Goal: Task Accomplishment & Management: Complete application form

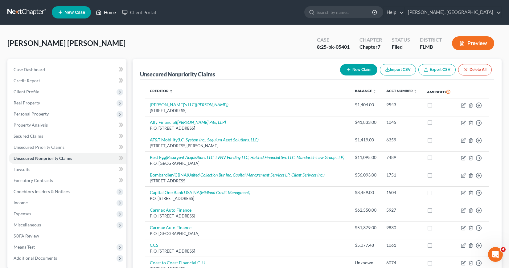
click at [109, 11] on link "Home" at bounding box center [106, 12] width 26 height 11
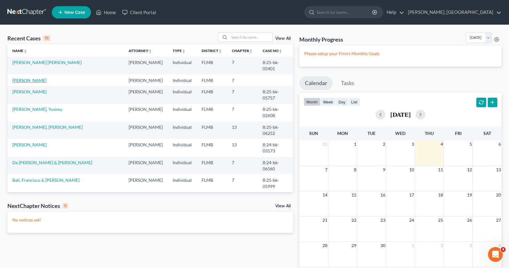
click at [33, 79] on link "Rodriguez, Nathalie" at bounding box center [29, 80] width 34 height 5
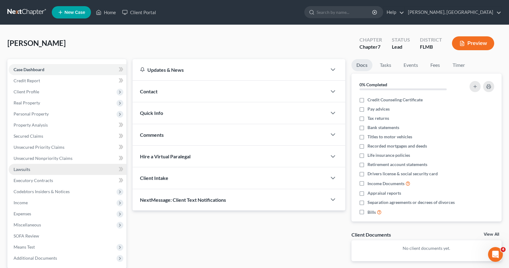
click at [25, 170] on span "Lawsuits" at bounding box center [22, 169] width 17 height 5
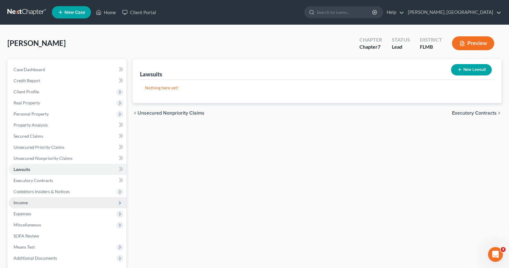
click at [23, 204] on span "Income" at bounding box center [21, 202] width 14 height 5
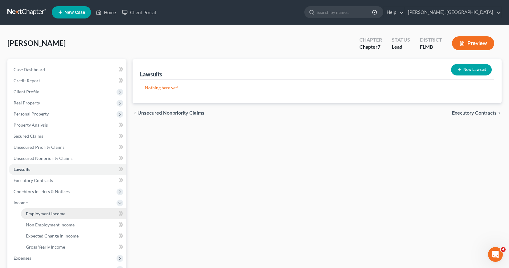
click at [43, 212] on span "Employment Income" at bounding box center [45, 213] width 39 height 5
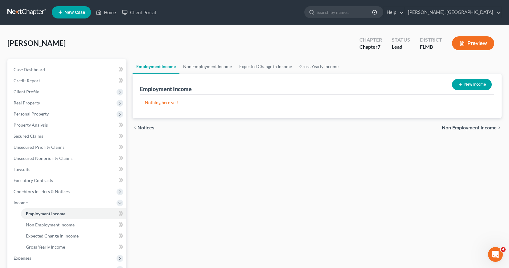
click at [470, 83] on button "New Income" at bounding box center [472, 84] width 40 height 11
select select "0"
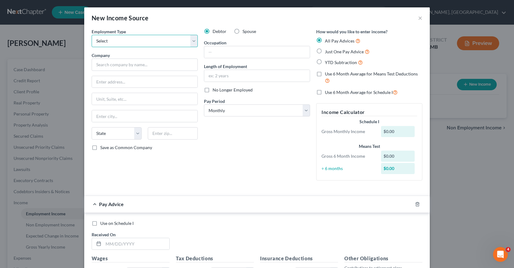
click at [192, 40] on select "Select Full or Part Time Employment Self Employment" at bounding box center [145, 41] width 106 height 12
click at [242, 31] on label "Spouse" at bounding box center [249, 31] width 14 height 6
click at [245, 31] on input "Spouse" at bounding box center [247, 30] width 4 height 4
radio input "true"
click at [102, 64] on input "text" at bounding box center [145, 65] width 106 height 12
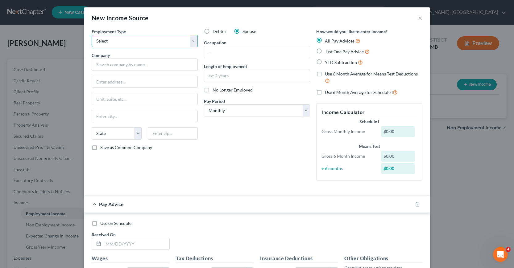
click at [192, 41] on select "Select Full or Part Time Employment Self Employment" at bounding box center [145, 41] width 106 height 12
select select "0"
click at [92, 35] on select "Select Full or Part Time Employment Self Employment" at bounding box center [145, 41] width 106 height 12
click at [92, 66] on input "text" at bounding box center [145, 65] width 106 height 12
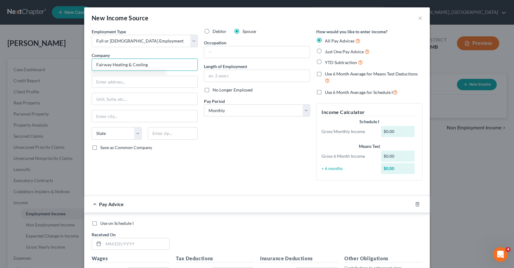
type input "Fairway Heating & Cooling"
type input "10004 E. Martin Luther King Blvd"
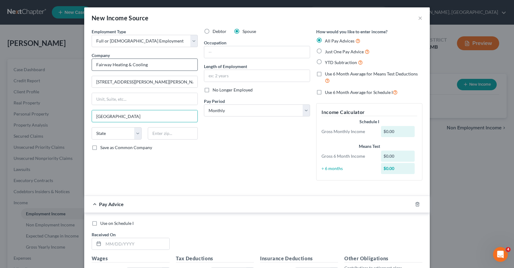
type input "Tampa"
select select "9"
type input "33610"
click at [207, 52] on input "text" at bounding box center [256, 52] width 105 height 12
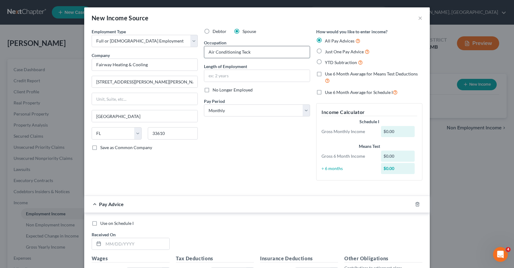
type input "Air Conditioning Teck"
type input "6 months"
click at [303, 109] on select "Select Monthly Twice Monthly Every Other Week Weekly" at bounding box center [257, 111] width 106 height 12
select select "3"
click at [204, 105] on select "Select Monthly Twice Monthly Every Other Week Weekly" at bounding box center [257, 111] width 106 height 12
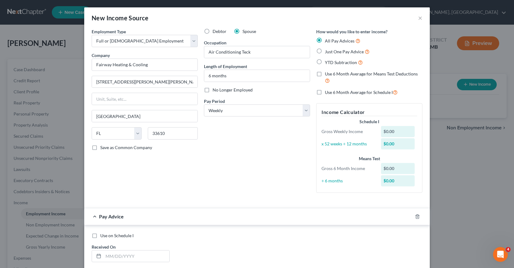
click at [325, 52] on label "Just One Pay Advice" at bounding box center [347, 51] width 45 height 7
click at [327, 52] on input "Just One Pay Advice" at bounding box center [329, 50] width 4 height 4
radio input "true"
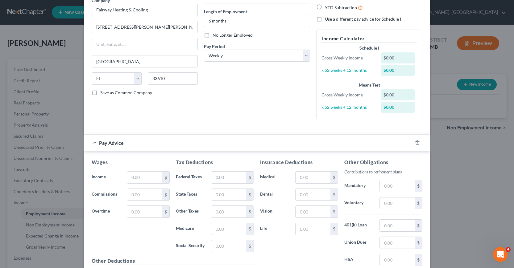
scroll to position [62, 0]
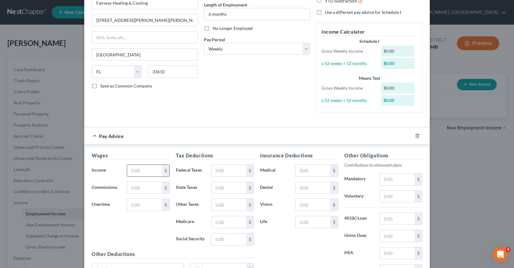
click at [129, 171] on input "text" at bounding box center [144, 171] width 35 height 12
type input "2,008.75"
type input "301.50"
type input "29.13"
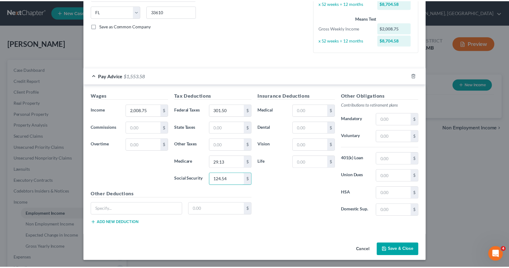
scroll to position [122, 0]
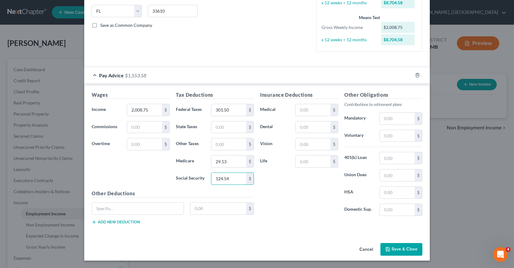
type input "124.54"
click at [398, 248] on button "Save & Close" at bounding box center [401, 249] width 42 height 13
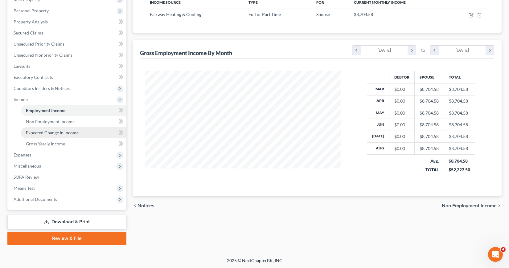
scroll to position [104, 0]
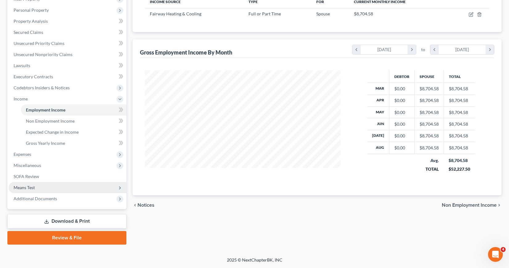
click at [23, 188] on span "Means Test" at bounding box center [24, 187] width 21 height 5
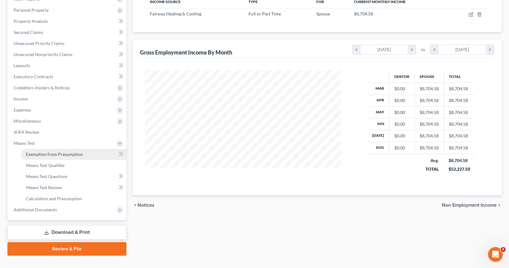
click at [46, 155] on span "Exemption from Presumption" at bounding box center [54, 154] width 57 height 5
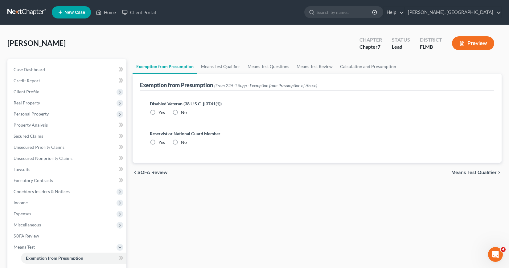
click at [181, 112] on label "No" at bounding box center [184, 112] width 6 height 6
click at [183, 112] on input "No" at bounding box center [185, 111] width 4 height 4
radio input "true"
drag, startPoint x: 175, startPoint y: 142, endPoint x: 181, endPoint y: 142, distance: 6.2
click at [181, 142] on label "No" at bounding box center [184, 142] width 6 height 6
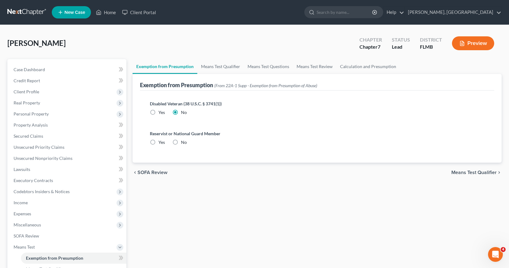
click at [183, 142] on input "No" at bounding box center [185, 141] width 4 height 4
radio input "true"
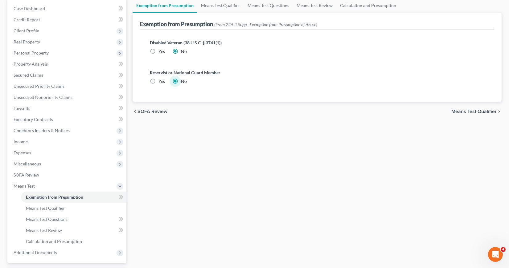
scroll to position [93, 0]
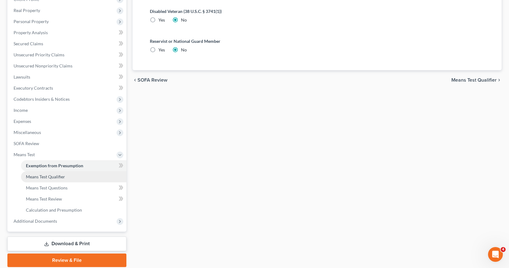
click at [59, 178] on span "Means Test Qualifier" at bounding box center [45, 176] width 39 height 5
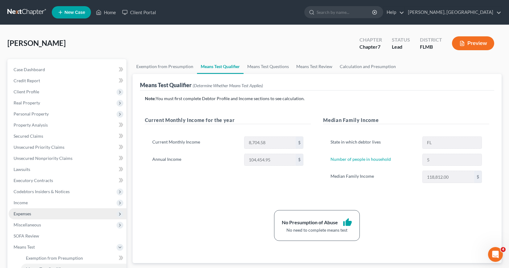
click at [20, 214] on span "Expenses" at bounding box center [23, 213] width 18 height 5
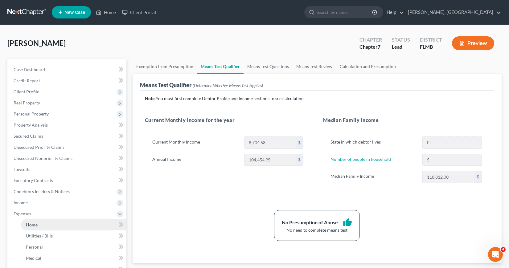
click at [32, 225] on span "Home" at bounding box center [32, 224] width 12 height 5
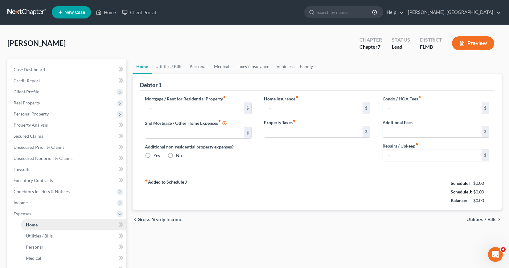
type input "0.00"
radio input "true"
type input "0.00"
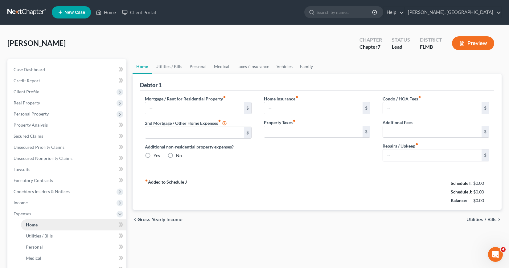
type input "0.00"
click at [150, 108] on input "text" at bounding box center [194, 108] width 99 height 12
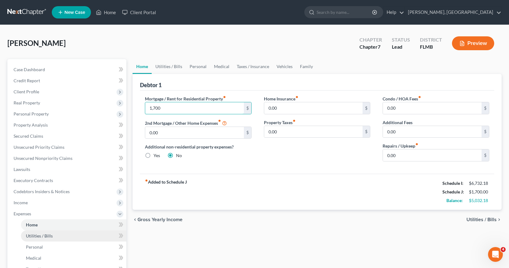
type input "1,700"
click at [45, 236] on span "Utilities / Bills" at bounding box center [39, 235] width 27 height 5
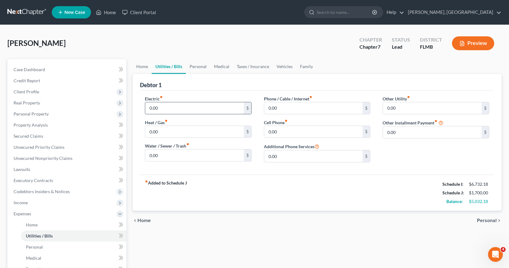
click at [150, 108] on input "0.00" at bounding box center [194, 108] width 99 height 12
type input "200"
type input "100"
click at [267, 132] on input "0.00" at bounding box center [313, 132] width 99 height 12
type input "282"
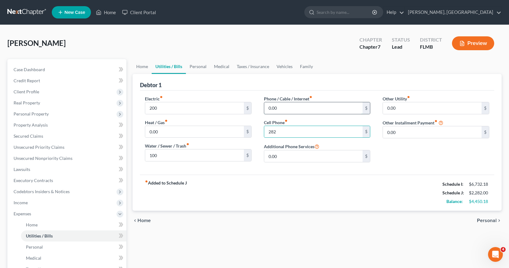
click at [267, 108] on input "0.00" at bounding box center [313, 108] width 99 height 12
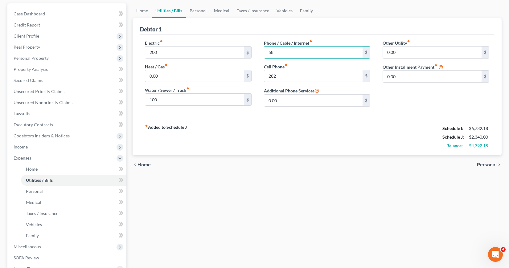
scroll to position [62, 0]
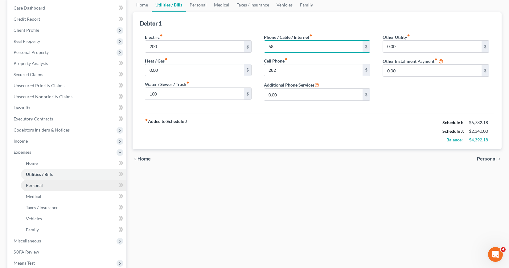
type input "58"
click at [38, 185] on span "Personal" at bounding box center [34, 185] width 17 height 5
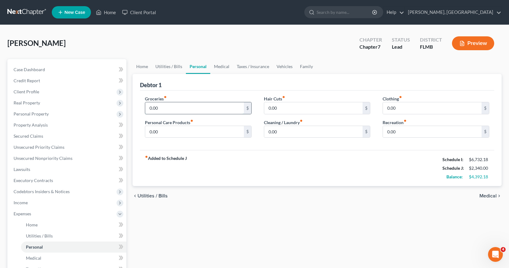
click at [149, 108] on input "0.00" at bounding box center [194, 108] width 99 height 12
type input "1,500"
click at [268, 132] on input "0.00" at bounding box center [313, 132] width 99 height 12
drag, startPoint x: 267, startPoint y: 132, endPoint x: 282, endPoint y: 135, distance: 15.7
click at [282, 135] on input "110" at bounding box center [313, 132] width 99 height 12
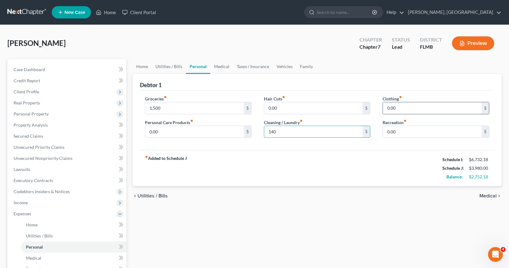
type input "140"
click at [386, 109] on input "0.00" at bounding box center [432, 108] width 99 height 12
type input "300"
click at [272, 154] on div "fiber_manual_record Added to Schedule J Schedule I: $6,732.18 Schedule J: $4,28…" at bounding box center [317, 168] width 354 height 36
click at [148, 131] on input "0.00" at bounding box center [194, 132] width 99 height 12
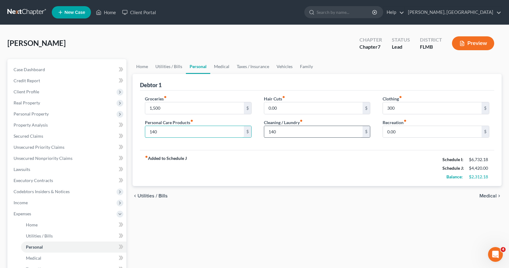
type input "140"
type input "105"
click at [274, 163] on div "fiber_manual_record Added to Schedule J Schedule I: $6,732.18 Schedule J: $4,38…" at bounding box center [317, 168] width 354 height 36
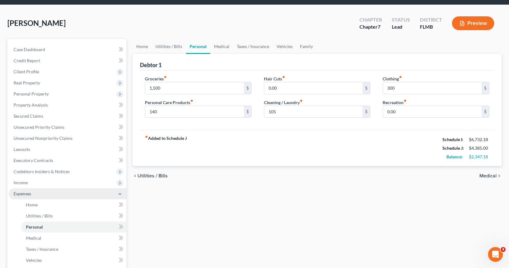
scroll to position [31, 0]
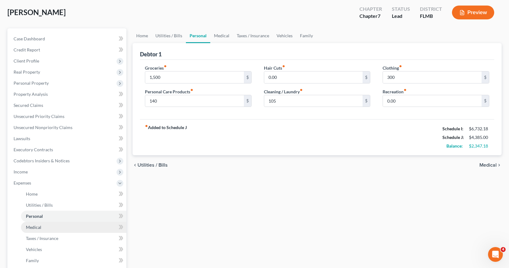
click at [35, 228] on span "Medical" at bounding box center [33, 227] width 15 height 5
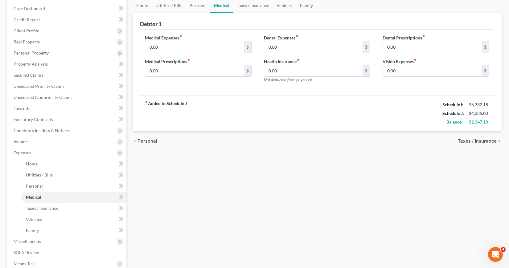
scroll to position [62, 0]
click at [42, 184] on span "Personal" at bounding box center [34, 185] width 17 height 5
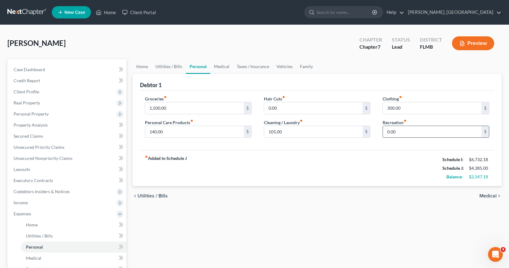
click at [385, 132] on input "0.00" at bounding box center [432, 132] width 99 height 12
type input "75"
click at [381, 169] on div "fiber_manual_record Added to Schedule J Schedule I: $6,732.18 Schedule J: $4,46…" at bounding box center [317, 168] width 354 height 36
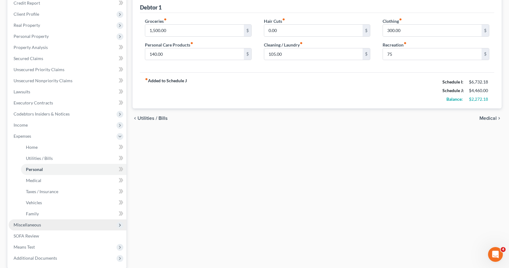
scroll to position [93, 0]
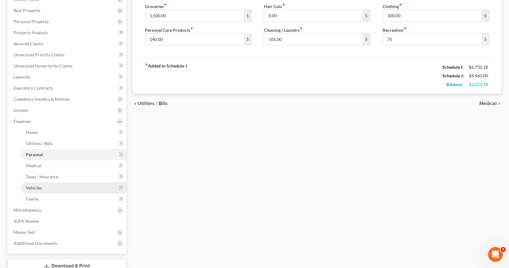
click at [36, 187] on span "Vehicles" at bounding box center [34, 187] width 16 height 5
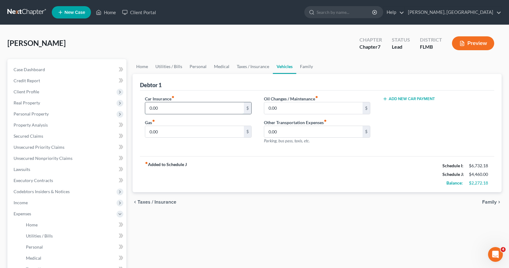
click at [149, 108] on input "0.00" at bounding box center [194, 108] width 99 height 12
type input "330"
click at [149, 131] on input "0.00" at bounding box center [194, 132] width 99 height 12
type input "240"
click at [272, 105] on input "0.00" at bounding box center [313, 108] width 99 height 12
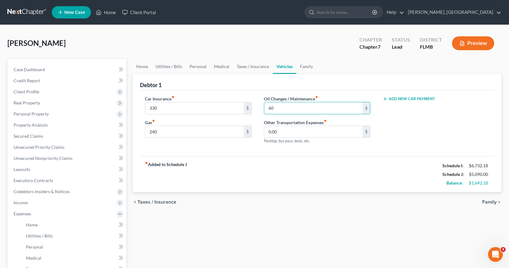
type input "60"
click at [285, 166] on div "fiber_manual_record Added to Schedule J Schedule I: $6,732.18 Schedule J: $5,09…" at bounding box center [317, 174] width 354 height 36
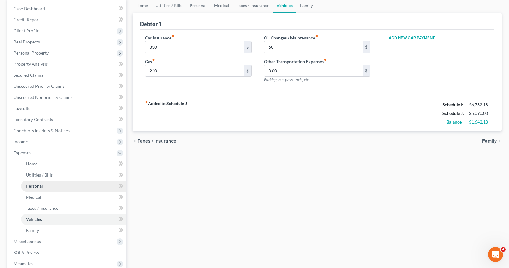
scroll to position [62, 0]
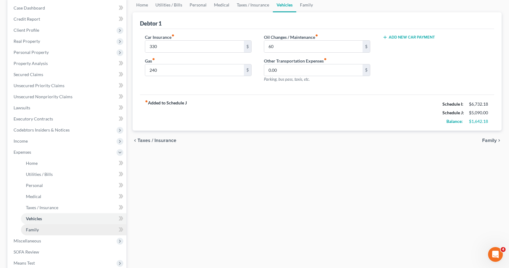
click at [35, 229] on span "Family" at bounding box center [32, 229] width 13 height 5
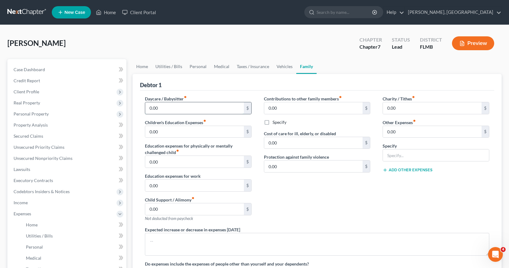
click at [149, 107] on input "0.00" at bounding box center [194, 108] width 99 height 12
type input "234"
click at [386, 132] on input "0.00" at bounding box center [432, 132] width 99 height 12
type input "770"
click at [387, 155] on input "text" at bounding box center [436, 156] width 106 height 12
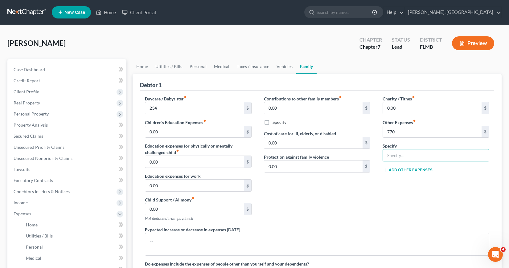
type input "Husband's personal loan"
click at [21, 203] on span "Income" at bounding box center [21, 202] width 14 height 5
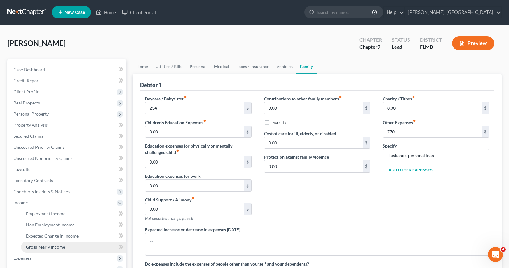
click at [55, 247] on span "Gross Yearly Income" at bounding box center [45, 247] width 39 height 5
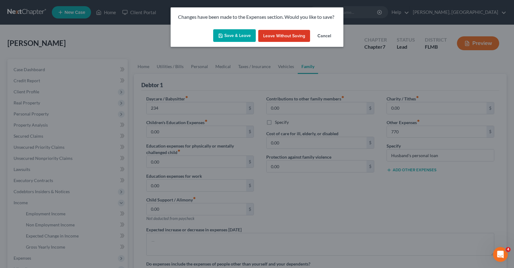
click at [237, 35] on button "Save & Leave" at bounding box center [234, 35] width 43 height 13
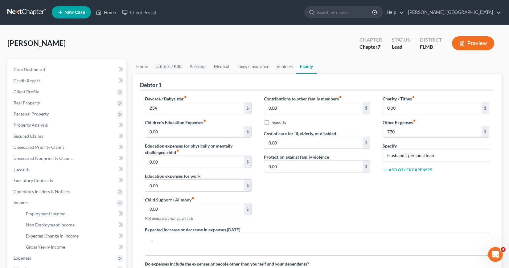
type input "234.00"
type input "770.00"
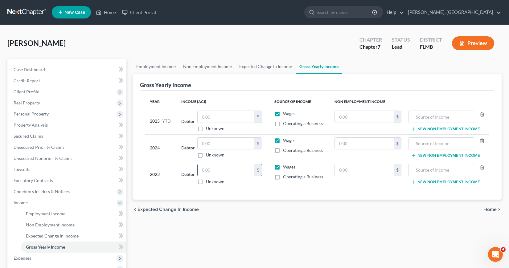
click at [206, 171] on input "text" at bounding box center [226, 170] width 57 height 12
type input "6,784"
click at [283, 176] on label "Operating a Business" at bounding box center [303, 177] width 40 height 6
click at [286, 176] on input "Operating a Business" at bounding box center [288, 176] width 4 height 4
checkbox input "true"
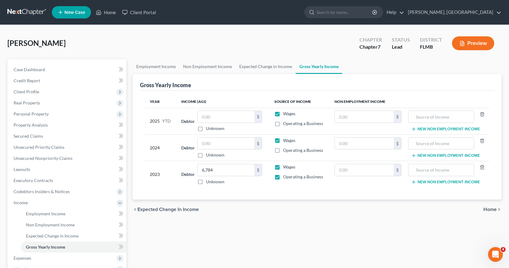
click at [283, 167] on label "Wages" at bounding box center [289, 167] width 12 height 6
click at [286, 167] on input "Wages" at bounding box center [288, 166] width 4 height 4
checkbox input "false"
click at [204, 142] on input "text" at bounding box center [226, 144] width 57 height 12
type input "0.00"
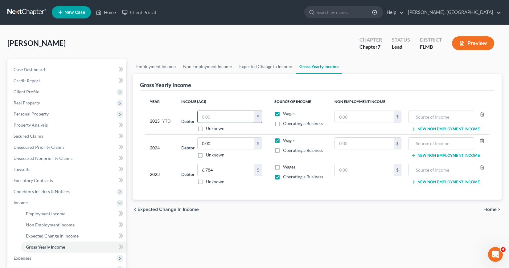
click at [204, 117] on input "text" at bounding box center [226, 117] width 57 height 12
type input "0.00"
click at [225, 220] on div "chevron_left Expected Change in Income Home chevron_right" at bounding box center [317, 210] width 369 height 20
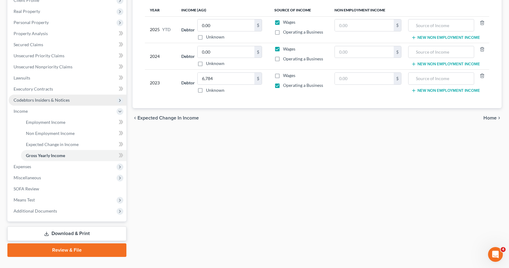
scroll to position [93, 0]
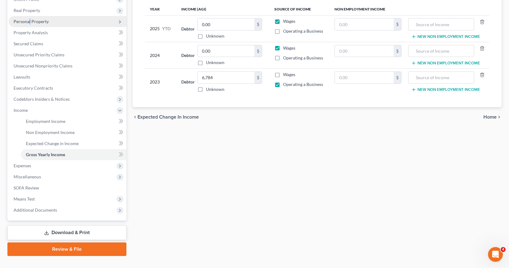
click at [29, 23] on span "Personal Property" at bounding box center [31, 21] width 35 height 5
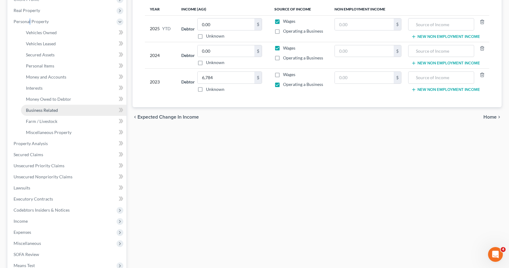
click at [47, 111] on span "Business Related" at bounding box center [42, 110] width 32 height 5
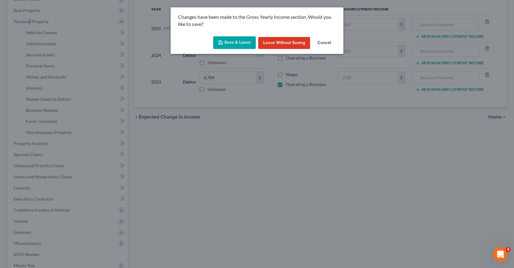
click at [230, 42] on button "Save & Leave" at bounding box center [234, 42] width 43 height 13
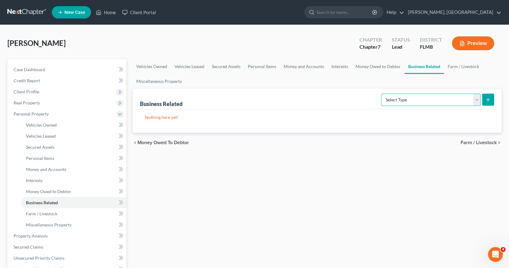
click at [477, 100] on select "Select Type Customer Lists Franchises Inventory Licenses Machinery Office Equip…" at bounding box center [431, 100] width 100 height 12
click at [177, 200] on div "Vehicles Owned Vehicles Leased Secured Assets Personal Items Money and Accounts…" at bounding box center [317, 237] width 375 height 356
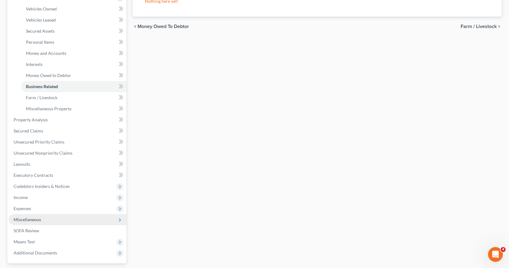
scroll to position [123, 0]
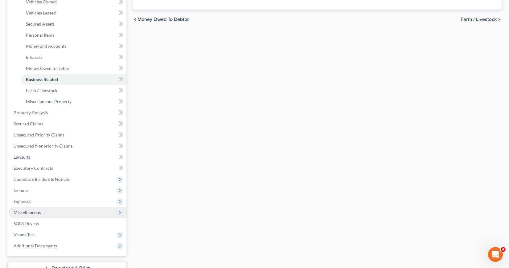
click at [31, 213] on span "Miscellaneous" at bounding box center [27, 212] width 27 height 5
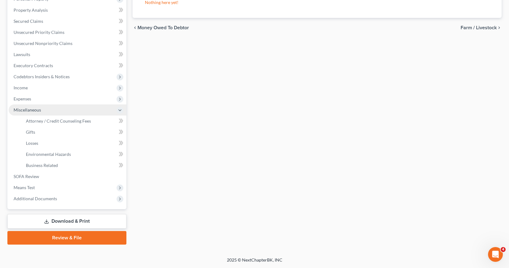
scroll to position [115, 0]
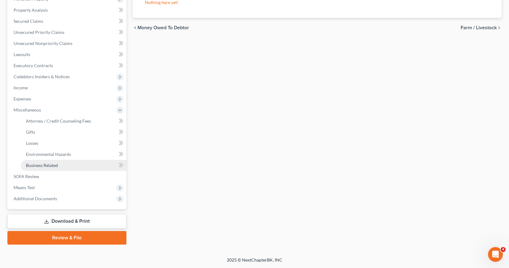
click at [49, 164] on span "Business Related" at bounding box center [42, 165] width 32 height 5
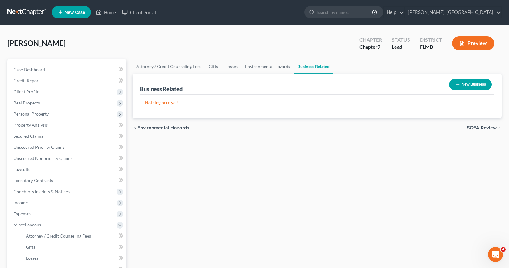
click at [460, 84] on button "New Business" at bounding box center [470, 84] width 43 height 11
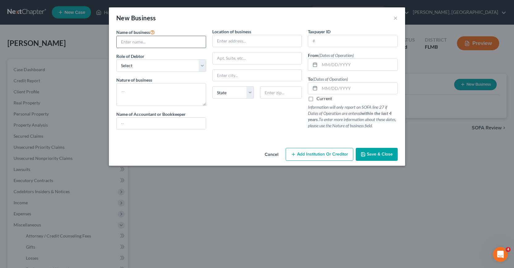
click at [121, 41] on input "text" at bounding box center [161, 42] width 89 height 12
type input "Platanation LLC"
click at [201, 65] on select "Select A member of a limited liability company (LLC) or limited liability partn…" at bounding box center [161, 66] width 90 height 12
select select "member"
click at [116, 60] on select "Select A member of a limited liability company (LLC) or limited liability partn…" at bounding box center [161, 66] width 90 height 12
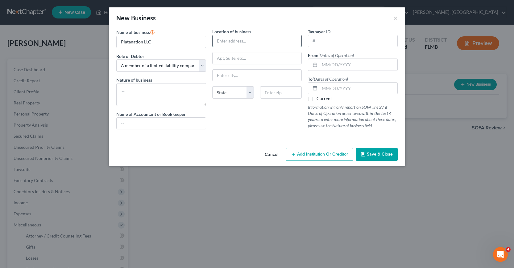
click at [216, 43] on input "text" at bounding box center [256, 41] width 89 height 12
type input "Food Truck"
click at [217, 40] on input "Food Truck" at bounding box center [256, 41] width 89 height 12
drag, startPoint x: 217, startPoint y: 40, endPoint x: 257, endPoint y: 50, distance: 41.5
click at [255, 49] on div "Location of business Food Truck State AL AK AR AZ CA CO CT DE DC FL GA GU HI ID…" at bounding box center [257, 81] width 96 height 106
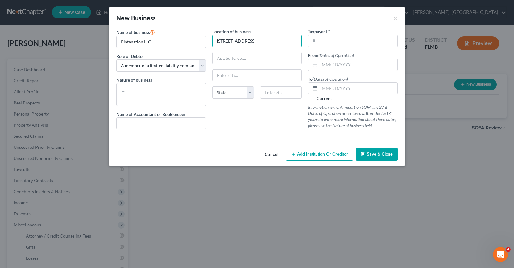
type input "39 Phenix Avenue"
type input "Suite 6"
type input "Cranston"
select select "41"
type input "02920"
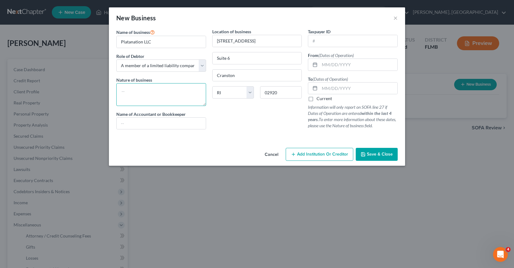
click at [121, 91] on textarea at bounding box center [161, 94] width 90 height 23
type textarea "Food Truck"
click at [314, 41] on input "text" at bounding box center [352, 41] width 89 height 12
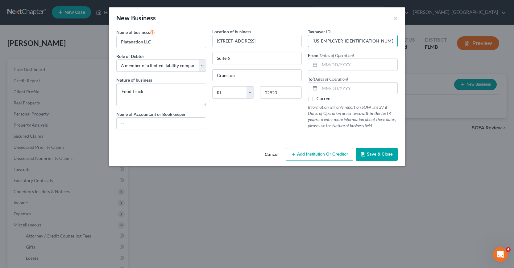
type input "85-1244316"
drag, startPoint x: 323, startPoint y: 64, endPoint x: 329, endPoint y: 67, distance: 7.5
click at [323, 64] on input "text" at bounding box center [358, 65] width 78 height 12
type input "06/01/2020"
type input "09/11/2023"
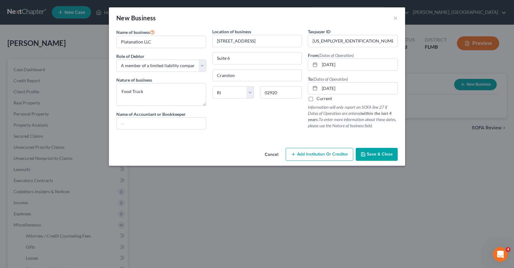
click at [380, 155] on span "Save & Close" at bounding box center [380, 154] width 26 height 5
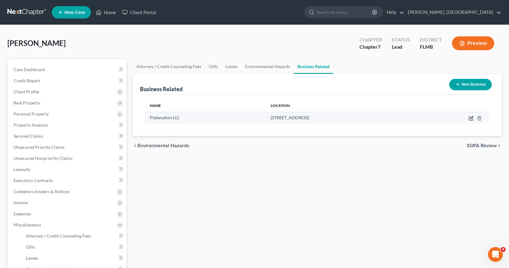
click at [471, 120] on icon "button" at bounding box center [471, 118] width 5 height 5
select select "member"
select select "41"
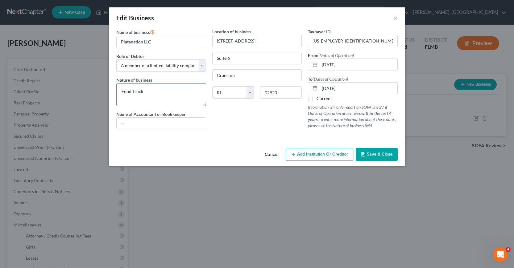
click at [120, 91] on textarea "Food Truck" at bounding box center [161, 94] width 90 height 23
drag, startPoint x: 121, startPoint y: 91, endPoint x: 159, endPoint y: 93, distance: 38.0
click at [159, 93] on textarea "Food Truck" at bounding box center [161, 94] width 90 height 23
type textarea "Mobile food services"
click at [366, 157] on button "Save & Close" at bounding box center [377, 154] width 42 height 13
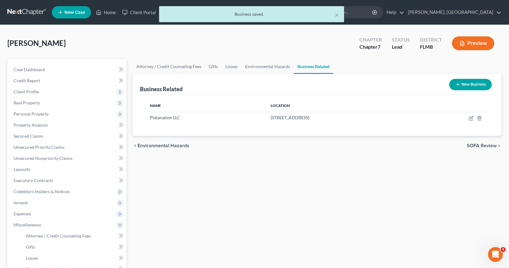
click at [459, 83] on icon "button" at bounding box center [457, 84] width 5 height 5
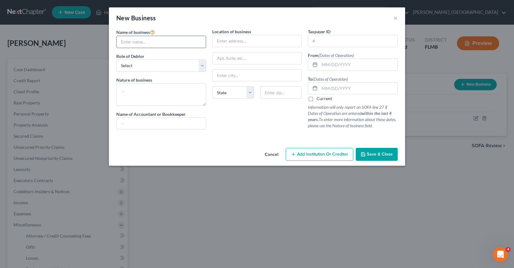
click at [122, 41] on input "text" at bounding box center [161, 42] width 89 height 12
type input "BMM Tax Services LLC"
click at [201, 64] on select "Select A member of a limited liability company (LLC) or limited liability partn…" at bounding box center [161, 66] width 90 height 12
select select "member"
click at [116, 60] on select "Select A member of a limited liability company (LLC) or limited liability partn…" at bounding box center [161, 66] width 90 height 12
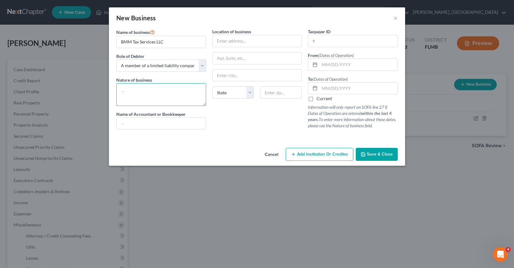
click at [126, 90] on textarea at bounding box center [161, 94] width 90 height 23
type textarea "Tax services"
click at [221, 42] on input "text" at bounding box center [256, 41] width 89 height 12
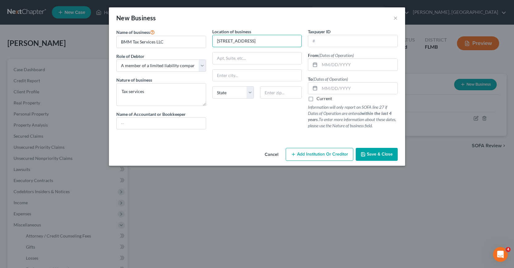
type input "150 Elmwood Avenue"
type input "Suite 5"
type input "Providence"
select select "41"
type input "02907"
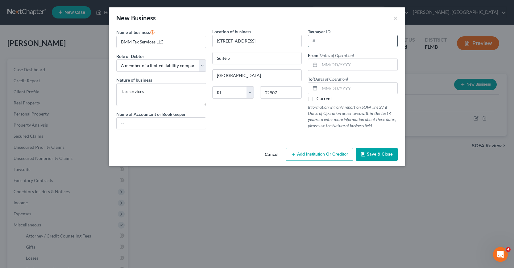
click at [311, 41] on input "text" at bounding box center [352, 41] width 89 height 12
type input "83-2793075"
click at [321, 65] on input "text" at bounding box center [358, 65] width 78 height 12
type input "12/11/2018"
click at [321, 90] on input "text" at bounding box center [358, 89] width 78 height 12
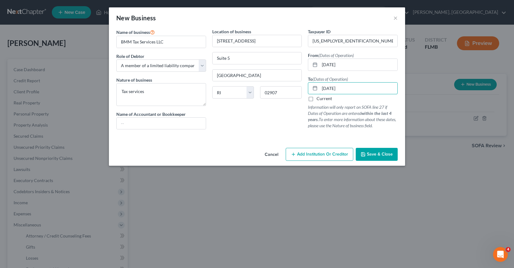
type input "09/30/2023"
click at [366, 154] on button "Save & Close" at bounding box center [377, 154] width 42 height 13
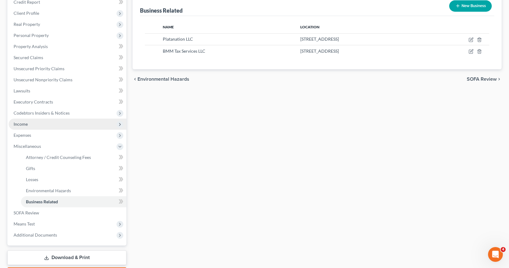
scroll to position [93, 0]
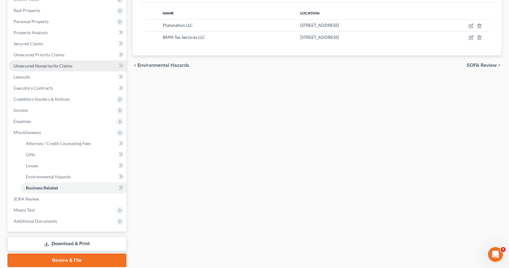
click at [61, 64] on span "Unsecured Nonpriority Claims" at bounding box center [43, 65] width 59 height 5
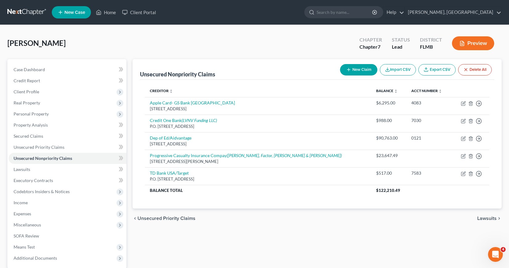
click at [361, 70] on button "New Claim" at bounding box center [358, 69] width 37 height 11
select select "0"
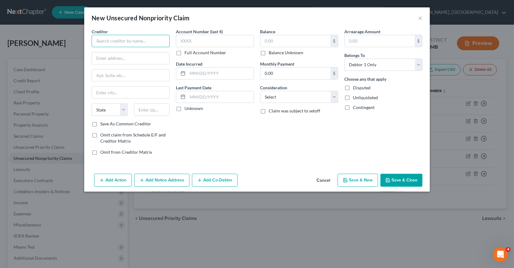
click at [99, 37] on input "text" at bounding box center [131, 41] width 78 height 12
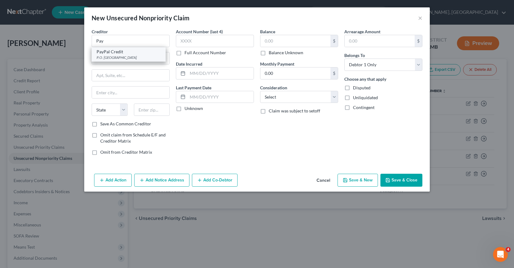
click at [113, 56] on div "P.O. Box 71202, Charlotte, NC 28272" at bounding box center [129, 57] width 64 height 5
type input "PayPal Credit"
type input "P.O. Box 71202"
type input "Charlotte"
select select "28"
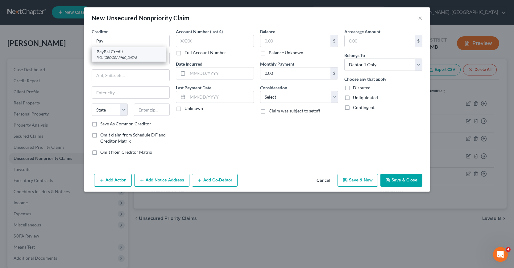
type input "28272"
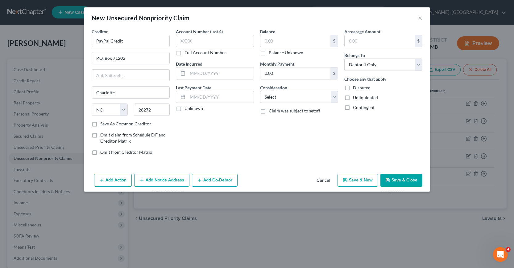
click at [167, 181] on button "Add Notice Address" at bounding box center [161, 180] width 55 height 13
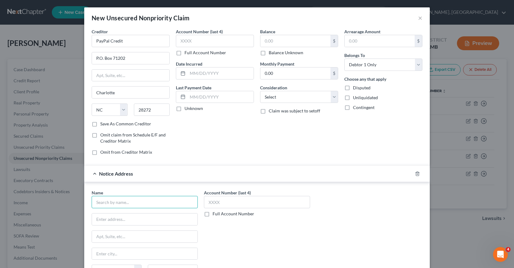
click at [118, 204] on input "text" at bounding box center [145, 202] width 106 height 12
type input "venmo"
click at [176, 40] on input "text" at bounding box center [215, 41] width 78 height 12
type input "3062"
click at [263, 42] on input "text" at bounding box center [295, 41] width 70 height 12
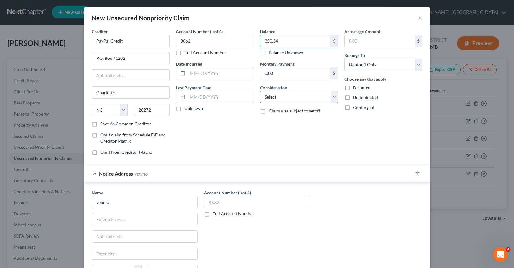
type input "350.34"
click at [332, 97] on select "Select Cable / Satellite Services Collection Agency Credit Card Debt Debt Couns…" at bounding box center [299, 97] width 78 height 12
select select "2"
click at [260, 91] on select "Select Cable / Satellite Services Collection Agency Credit Card Debt Debt Couns…" at bounding box center [299, 97] width 78 height 12
click at [114, 202] on input "venmo" at bounding box center [145, 202] width 106 height 12
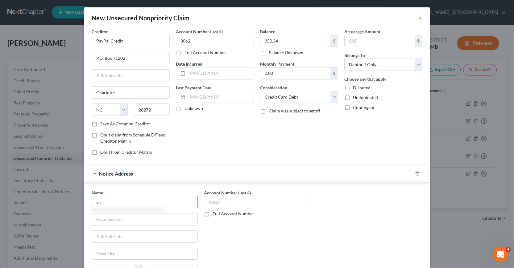
type input "v"
type input "Venmo Collections"
type input "2211 North First Street"
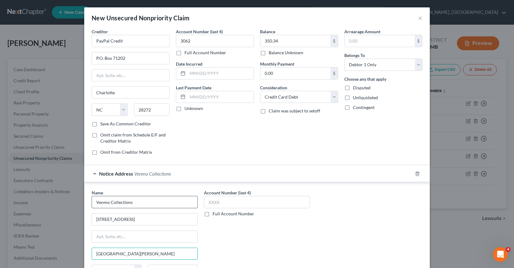
type input "San Jose"
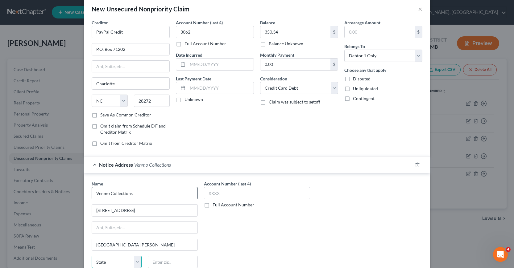
select select "4"
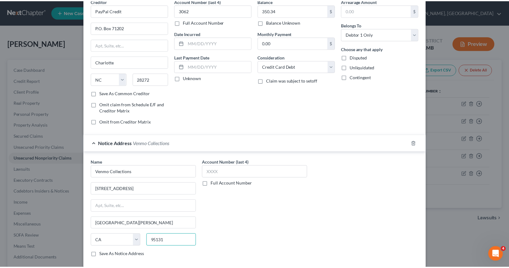
scroll to position [64, 0]
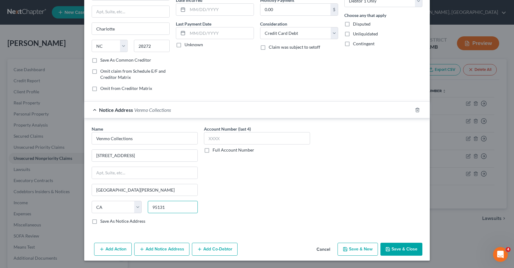
type input "95131"
click at [401, 250] on button "Save & Close" at bounding box center [401, 249] width 42 height 13
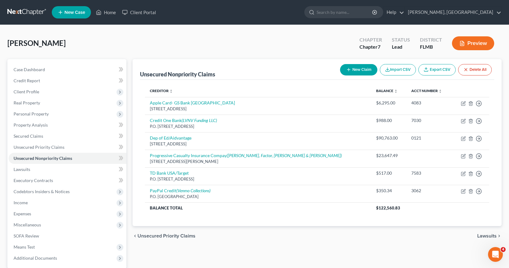
click at [352, 70] on button "New Claim" at bounding box center [358, 69] width 37 height 11
select select "0"
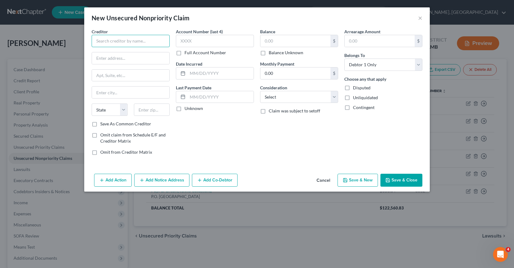
click at [97, 40] on input "text" at bounding box center [131, 41] width 78 height 12
type input "Square Financial Services"
type input "3165 E. Millrock Drive"
type input "Salt Lake City"
click at [103, 111] on select "State AL AK AR AZ CA CO CT DE DC FL GA GU HI ID IL IN IA KS KY LA ME MD MA MI M…" at bounding box center [110, 110] width 36 height 12
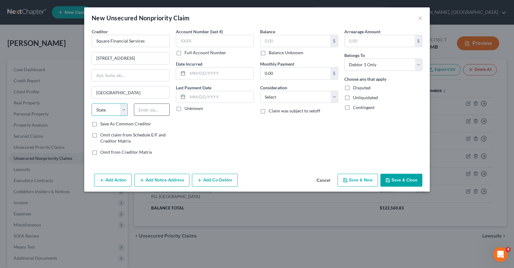
select select "46"
click at [142, 109] on input "text" at bounding box center [152, 110] width 36 height 12
type input "84121"
click at [100, 124] on label "Save As Common Creditor" at bounding box center [125, 124] width 51 height 6
click at [103, 124] on input "Save As Common Creditor" at bounding box center [105, 123] width 4 height 4
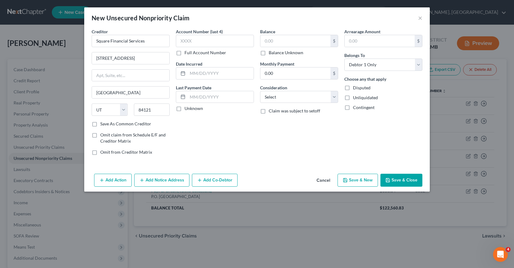
checkbox input "true"
click at [181, 40] on input "text" at bounding box center [215, 41] width 78 height 12
type input "N9A0"
click at [192, 74] on input "text" at bounding box center [220, 74] width 66 height 12
type input "10/2023"
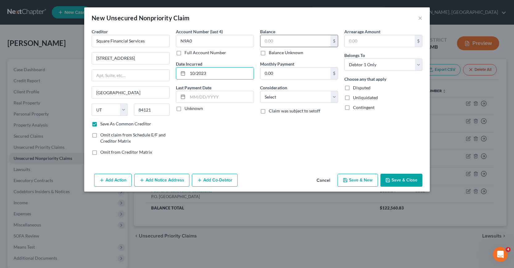
click at [263, 40] on input "text" at bounding box center [295, 41] width 70 height 12
type input "6,000"
click at [336, 97] on select "Select Cable / Satellite Services Collection Agency Credit Card Debt Debt Couns…" at bounding box center [299, 97] width 78 height 12
select select "14"
click at [260, 91] on select "Select Cable / Satellite Services Collection Agency Credit Card Debt Debt Couns…" at bounding box center [299, 97] width 78 height 12
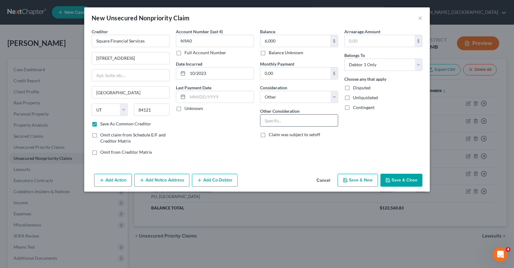
click at [268, 121] on input "text" at bounding box center [298, 121] width 77 height 12
click at [263, 121] on input "text" at bounding box center [298, 121] width 77 height 12
type input "Personal loan"
click at [393, 182] on button "Save & Close" at bounding box center [401, 180] width 42 height 13
checkbox input "false"
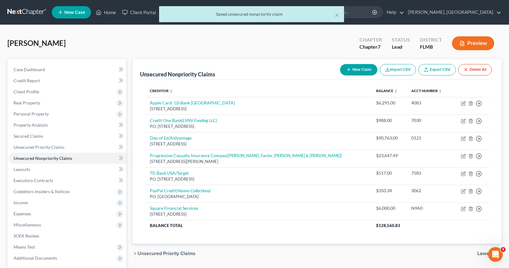
click at [348, 69] on icon "button" at bounding box center [348, 69] width 5 height 5
select select "0"
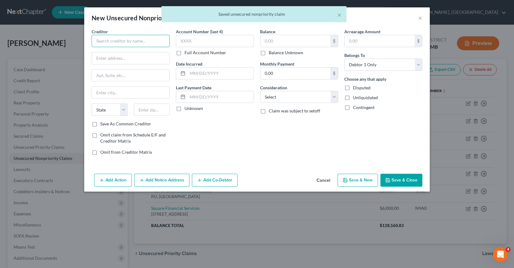
click at [97, 40] on input "text" at bounding box center [131, 41] width 78 height 12
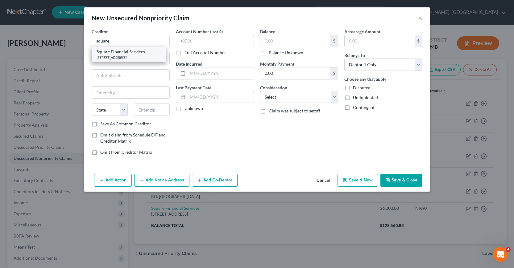
click at [127, 60] on div "3165 E. Millrock Drive, Salt Lake City, UT 84121" at bounding box center [129, 57] width 64 height 5
type input "Square Financial Services"
type input "3165 E. Millrock Drive"
type input "Salt Lake City"
select select "46"
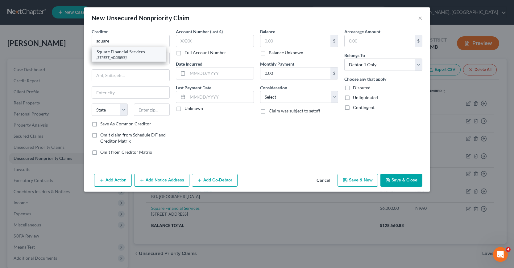
type input "84121"
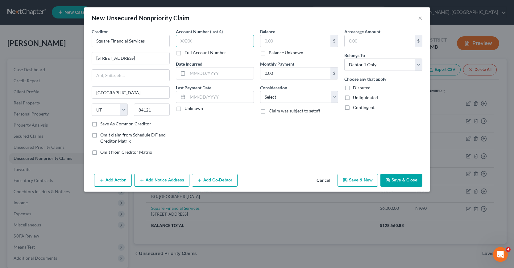
click at [181, 42] on input "text" at bounding box center [215, 41] width 78 height 12
type input "SMZS"
click at [189, 75] on input "text" at bounding box center [220, 74] width 66 height 12
type input "09/2023"
click at [264, 39] on input "text" at bounding box center [295, 41] width 70 height 12
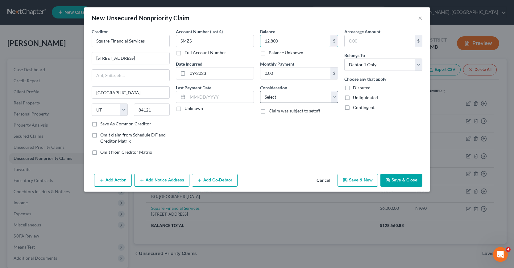
type input "12,800"
click at [333, 98] on select "Select Cable / Satellite Services Collection Agency Credit Card Debt Debt Couns…" at bounding box center [299, 97] width 78 height 12
select select "14"
click at [260, 91] on select "Select Cable / Satellite Services Collection Agency Credit Card Debt Debt Couns…" at bounding box center [299, 97] width 78 height 12
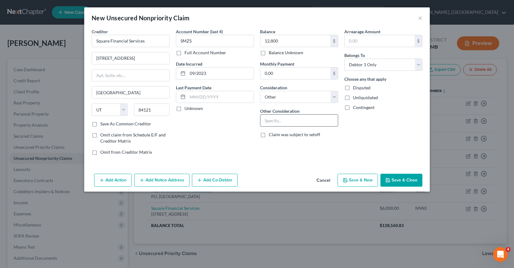
click at [266, 121] on input "text" at bounding box center [298, 121] width 77 height 12
type input "p"
type input "Personal loan"
click at [397, 179] on button "Save & Close" at bounding box center [401, 180] width 42 height 13
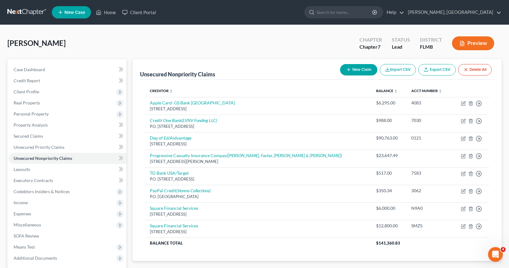
click at [361, 69] on button "New Claim" at bounding box center [358, 69] width 37 height 11
select select "0"
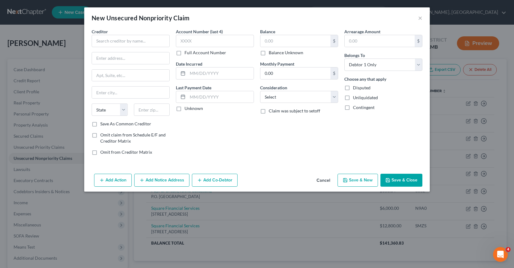
click at [321, 180] on button "Cancel" at bounding box center [322, 181] width 23 height 12
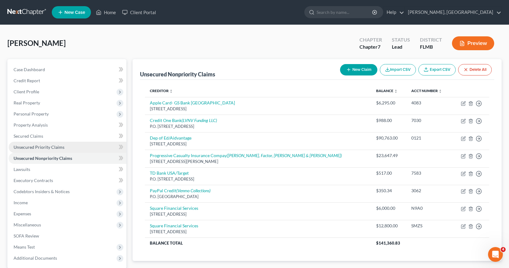
click at [45, 148] on span "Unsecured Priority Claims" at bounding box center [39, 147] width 51 height 5
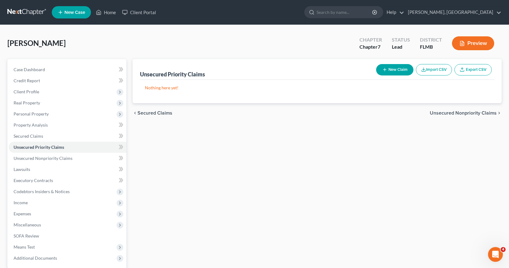
click at [389, 68] on button "New Claim" at bounding box center [394, 69] width 37 height 11
select select "0"
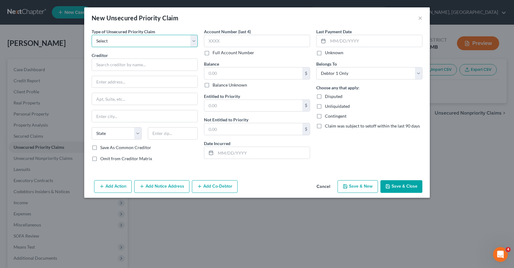
click at [190, 42] on select "Select Taxes & Other Government Units Domestic Support Obligations Extensions o…" at bounding box center [145, 41] width 106 height 12
select select "0"
click at [92, 35] on select "Select Taxes & Other Government Units Domestic Support Obligations Extensions o…" at bounding box center [145, 41] width 106 height 12
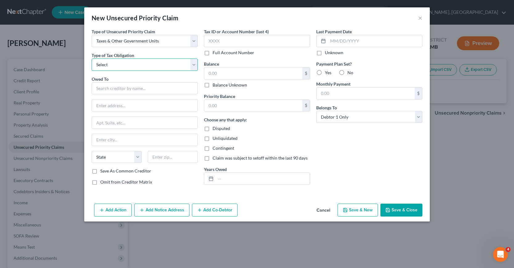
click at [195, 63] on select "Select Federal City State Franchise Tax Board Other" at bounding box center [145, 65] width 106 height 12
select select "2"
click at [92, 59] on select "Select Federal City State Franchise Tax Board Other" at bounding box center [145, 65] width 106 height 12
click at [102, 89] on input "text" at bounding box center [145, 88] width 106 height 12
type input "Rhode Island Division of Taxation"
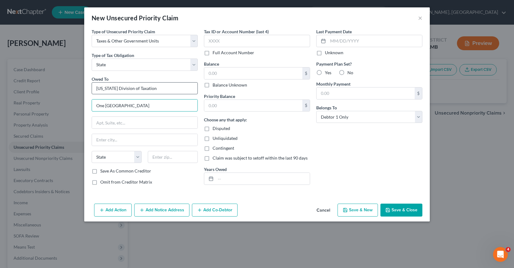
type input "One Capitol Hill"
type input "Providence"
select select "41"
type input "02908"
click at [100, 171] on label "Save As Common Creditor" at bounding box center [125, 171] width 51 height 6
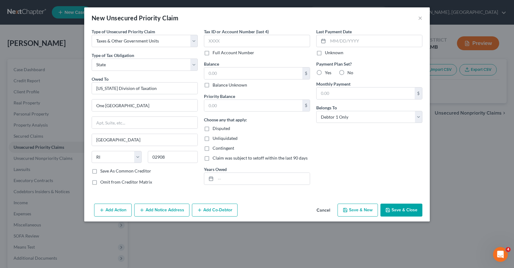
click at [103, 171] on input "Save As Common Creditor" at bounding box center [105, 170] width 4 height 4
checkbox input "true"
click at [209, 40] on input "text" at bounding box center [257, 41] width 106 height 12
type input "5588"
type input "1,390.41"
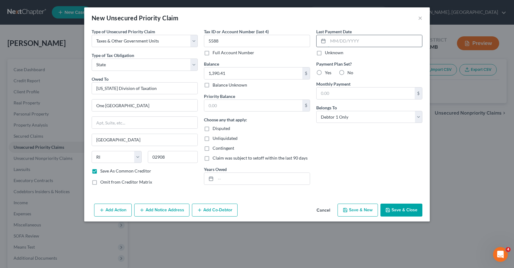
click at [331, 40] on input "text" at bounding box center [375, 41] width 94 height 12
type input "0"
click at [325, 53] on label "Unknown" at bounding box center [334, 53] width 19 height 6
click at [327, 53] on input "Unknown" at bounding box center [329, 52] width 4 height 4
checkbox input "true"
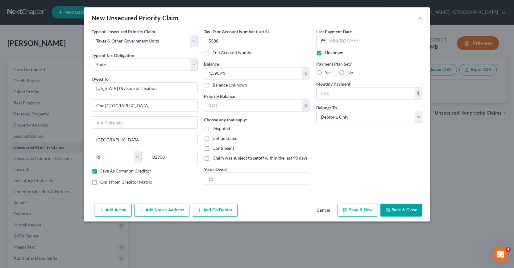
click at [347, 72] on label "No" at bounding box center [350, 73] width 6 height 6
click at [350, 72] on input "No" at bounding box center [352, 72] width 4 height 4
radio input "true"
drag, startPoint x: 218, startPoint y: 179, endPoint x: 224, endPoint y: 181, distance: 7.0
click at [218, 179] on input "text" at bounding box center [263, 179] width 94 height 12
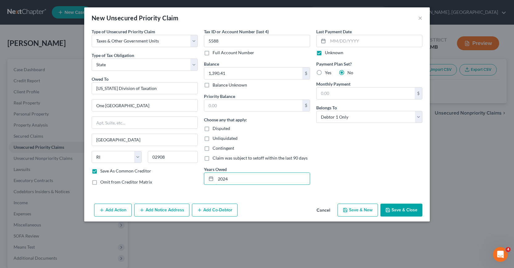
type input "2024"
click at [353, 211] on button "Save & New" at bounding box center [357, 210] width 40 height 13
select select "0"
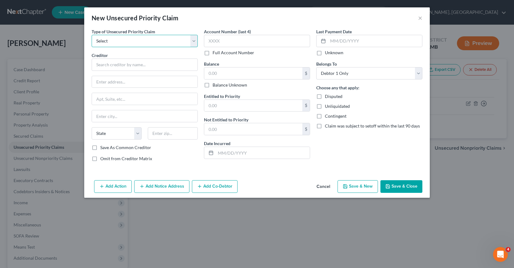
click at [194, 40] on select "Select Taxes & Other Government Units Domestic Support Obligations Extensions o…" at bounding box center [145, 41] width 106 height 12
select select "0"
click at [92, 35] on select "Select Taxes & Other Government Units Domestic Support Obligations Extensions o…" at bounding box center [145, 41] width 106 height 12
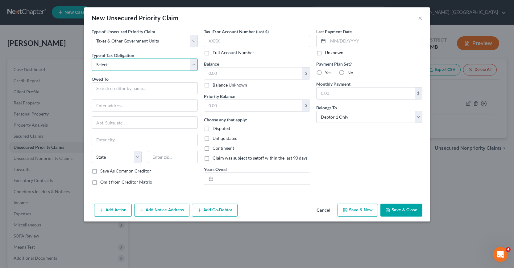
click at [191, 64] on select "Select Federal City State Franchise Tax Board Other" at bounding box center [145, 65] width 106 height 12
select select "2"
click at [92, 59] on select "Select Federal City State Franchise Tax Board Other" at bounding box center [145, 65] width 106 height 12
click at [193, 64] on select "Select Federal City State Franchise Tax Board Other" at bounding box center [145, 65] width 106 height 12
click at [171, 53] on div "Type of Tax Obligation * Select Federal City State Franchise Tax Board Other" at bounding box center [145, 61] width 106 height 19
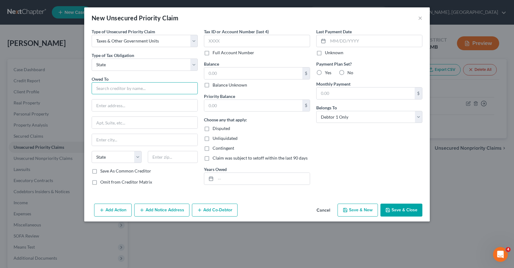
click at [96, 88] on input "text" at bounding box center [145, 88] width 106 height 12
click at [97, 88] on input "text" at bounding box center [145, 88] width 106 height 12
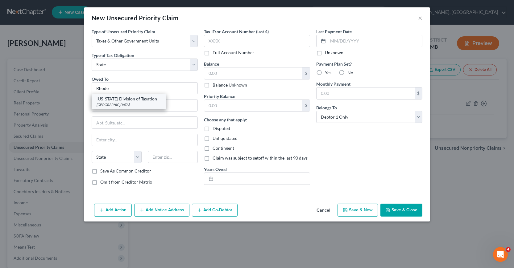
click at [120, 99] on div "Rhode Island Division of Taxation" at bounding box center [129, 99] width 64 height 6
type input "Rhode Island Division of Taxation"
type input "One Capitol Hill"
type input "Providence"
select select "41"
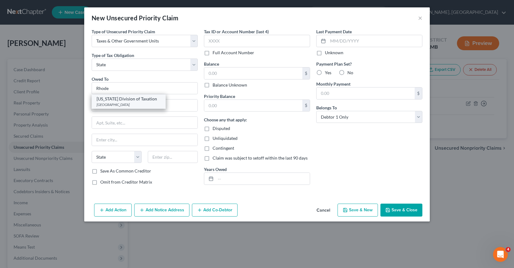
type input "02908"
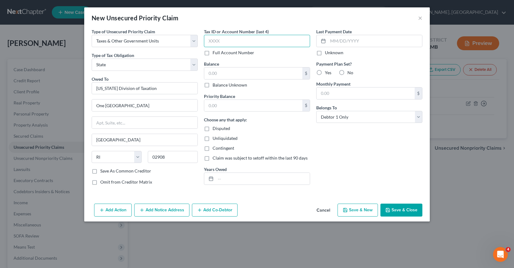
click at [208, 40] on input "text" at bounding box center [257, 41] width 106 height 12
type input "1560"
click at [205, 73] on input "text" at bounding box center [253, 74] width 98 height 12
type input "4,188.87"
click at [219, 179] on input "text" at bounding box center [263, 179] width 94 height 12
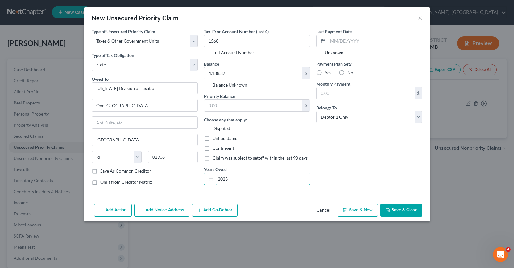
type input "2023"
click at [325, 52] on label "Unknown" at bounding box center [334, 53] width 19 height 6
click at [327, 52] on input "Unknown" at bounding box center [329, 52] width 4 height 4
checkbox input "true"
click at [347, 72] on label "No" at bounding box center [350, 73] width 6 height 6
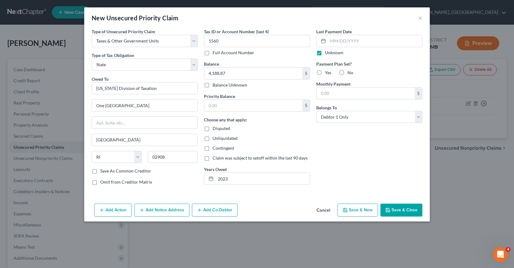
click at [350, 72] on input "No" at bounding box center [352, 72] width 4 height 4
radio input "true"
click at [359, 212] on button "Save & New" at bounding box center [357, 210] width 40 height 13
select select "0"
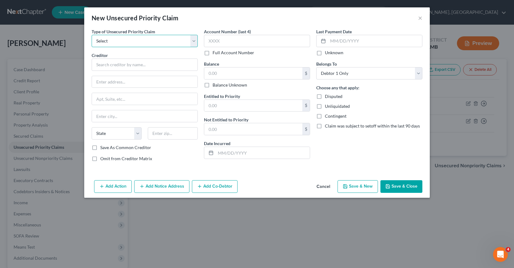
click at [195, 41] on select "Select Taxes & Other Government Units Domestic Support Obligations Extensions o…" at bounding box center [145, 41] width 106 height 12
select select "0"
click at [92, 35] on select "Select Taxes & Other Government Units Domestic Support Obligations Extensions o…" at bounding box center [145, 41] width 106 height 12
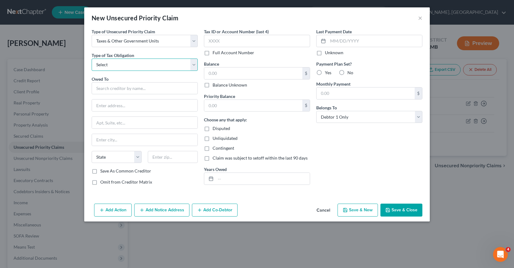
click at [194, 66] on select "Select Federal City State Franchise Tax Board Other" at bounding box center [145, 65] width 106 height 12
select select "2"
click at [92, 59] on select "Select Federal City State Franchise Tax Board Other" at bounding box center [145, 65] width 106 height 12
click at [106, 89] on input "text" at bounding box center [145, 88] width 106 height 12
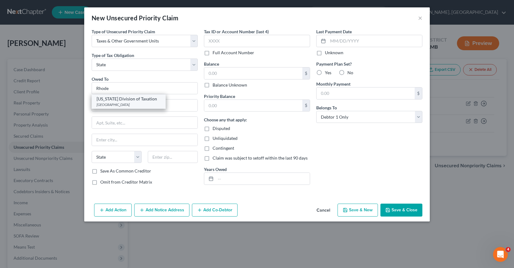
click at [143, 101] on div "Rhode Island Division of Taxation" at bounding box center [129, 99] width 64 height 6
type input "Rhode Island Division of Taxation"
type input "One Capitol Hill"
type input "Providence"
select select "41"
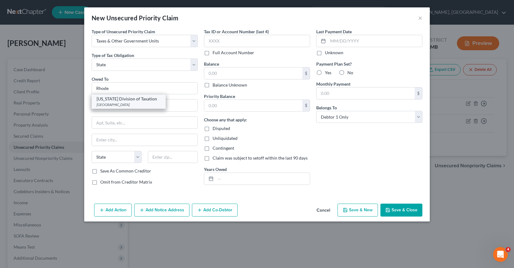
type input "02908"
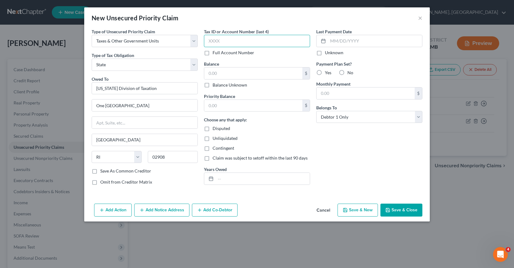
click at [207, 41] on input "text" at bounding box center [257, 41] width 106 height 12
type input "9301"
click at [205, 74] on input "text" at bounding box center [253, 74] width 98 height 12
type input "12,386"
click at [220, 177] on input "text" at bounding box center [263, 179] width 94 height 12
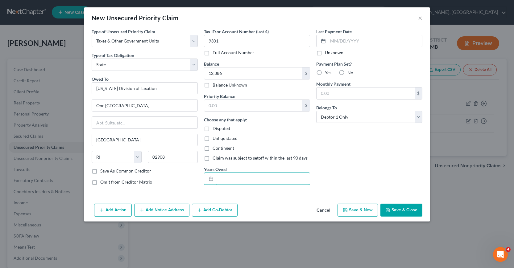
type input "2023"
click at [331, 39] on input "text" at bounding box center [375, 41] width 94 height 12
click at [325, 53] on label "Unknown" at bounding box center [334, 53] width 19 height 6
click at [327, 53] on input "Unknown" at bounding box center [329, 52] width 4 height 4
checkbox input "true"
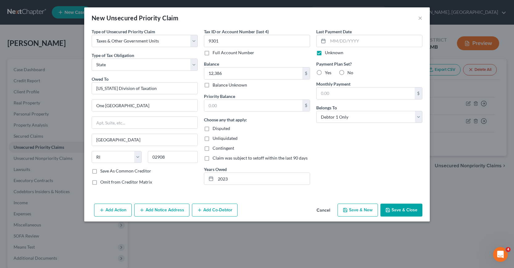
click at [347, 73] on label "No" at bounding box center [350, 73] width 6 height 6
click at [350, 73] on input "No" at bounding box center [352, 72] width 4 height 4
radio input "true"
click at [398, 211] on button "Save & Close" at bounding box center [401, 210] width 42 height 13
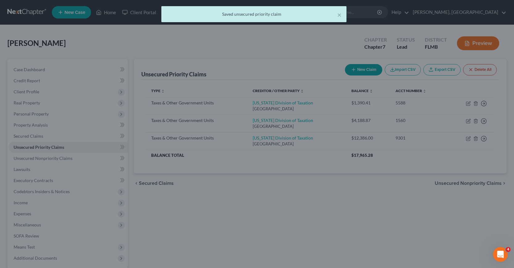
type input "12,386.00"
type input "0.00"
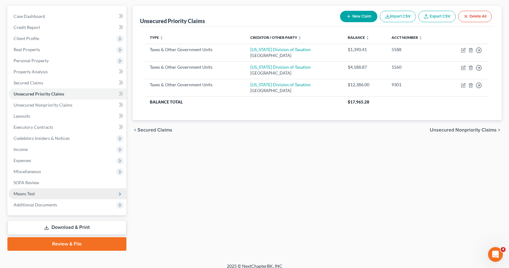
scroll to position [60, 0]
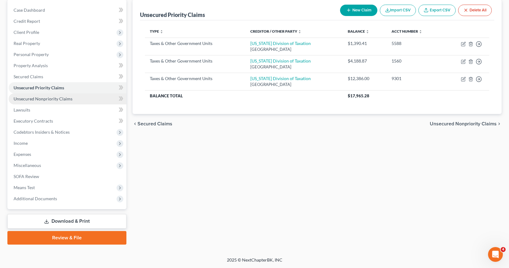
click at [54, 100] on span "Unsecured Nonpriority Claims" at bounding box center [43, 98] width 59 height 5
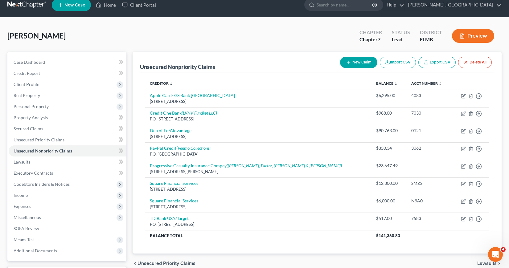
scroll to position [60, 0]
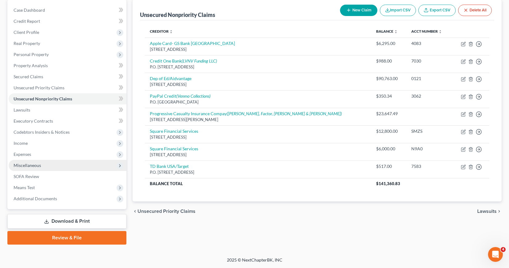
click at [27, 165] on span "Miscellaneous" at bounding box center [27, 165] width 27 height 5
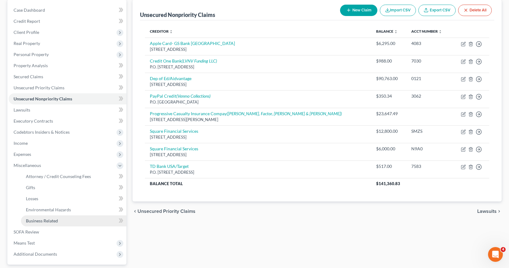
click at [58, 222] on link "Business Related" at bounding box center [73, 221] width 105 height 11
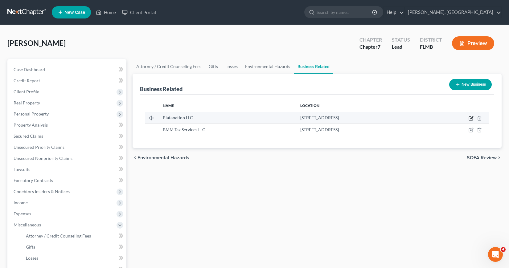
click at [471, 119] on icon "button" at bounding box center [471, 118] width 5 height 5
select select "member"
select select "41"
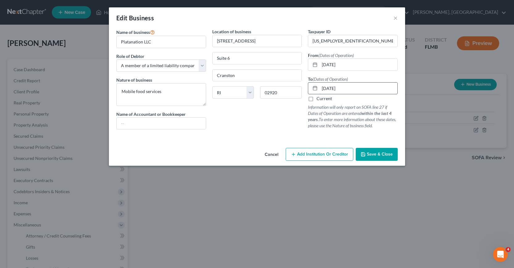
drag, startPoint x: 320, startPoint y: 88, endPoint x: 374, endPoint y: 88, distance: 54.3
click at [374, 88] on input "09/11/2023" at bounding box center [358, 89] width 78 height 12
type input "12/31/2023"
click at [369, 154] on span "Save & Close" at bounding box center [380, 154] width 26 height 5
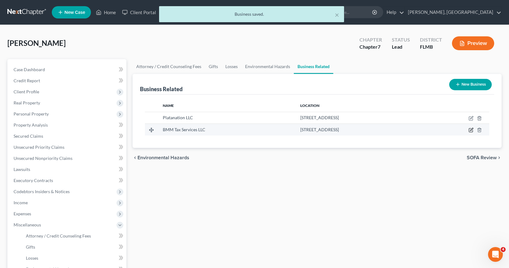
click at [470, 130] on icon "button" at bounding box center [471, 130] width 5 height 5
select select "member"
select select "41"
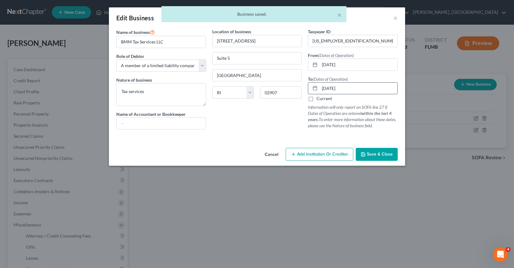
drag, startPoint x: 320, startPoint y: 87, endPoint x: 366, endPoint y: 92, distance: 46.2
click at [366, 92] on input "09/30/2023" at bounding box center [358, 89] width 78 height 12
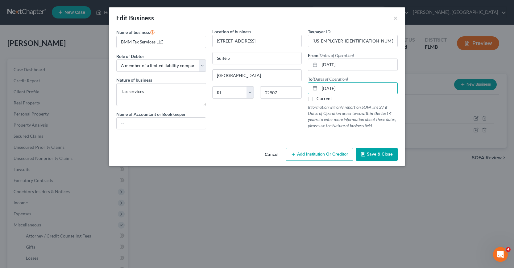
type input "12/31/2023"
click at [370, 154] on span "Save & Close" at bounding box center [380, 154] width 26 height 5
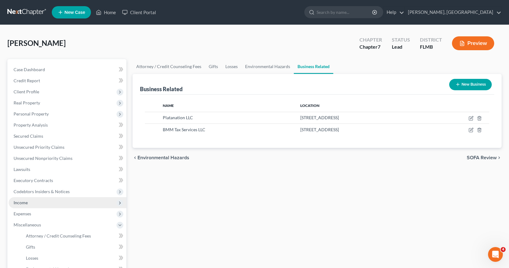
click at [18, 204] on span "Income" at bounding box center [21, 202] width 14 height 5
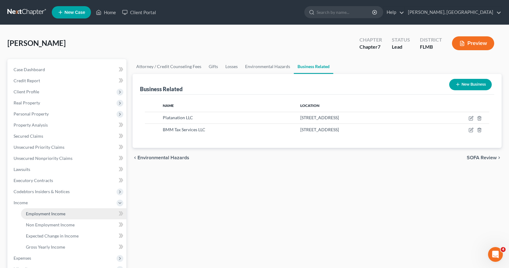
click at [45, 212] on span "Employment Income" at bounding box center [45, 213] width 39 height 5
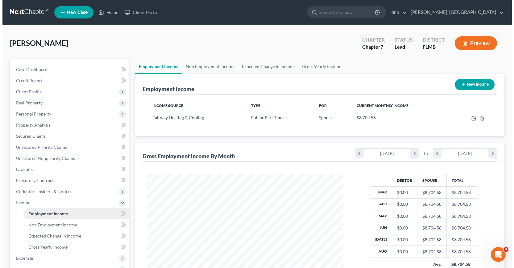
scroll to position [111, 208]
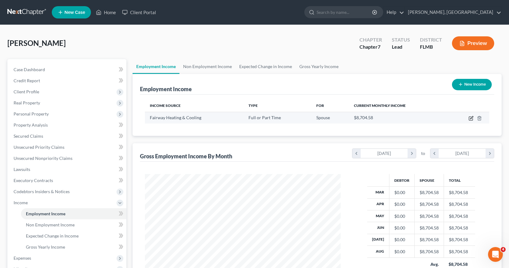
click at [472, 119] on icon "button" at bounding box center [471, 117] width 3 height 3
select select "0"
select select "9"
select select "3"
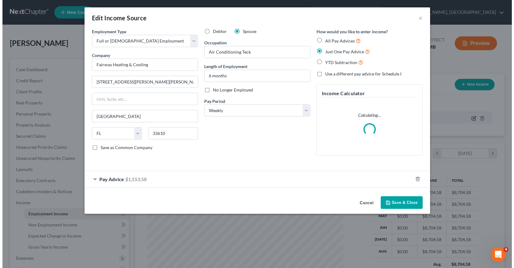
scroll to position [111, 210]
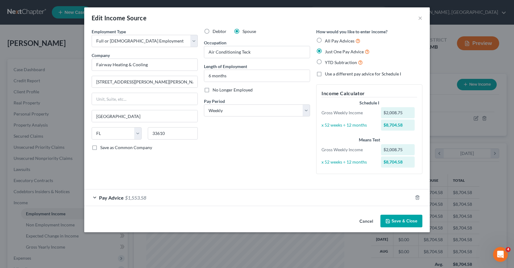
click at [94, 198] on div "Pay Advice $1,553.58" at bounding box center [248, 198] width 328 height 16
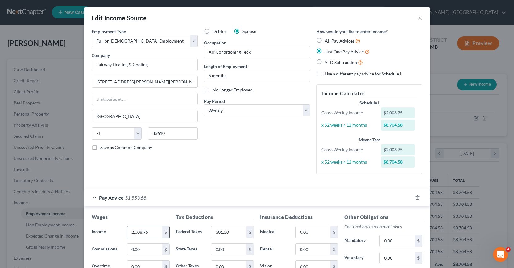
click at [127, 232] on input "2,008.75" at bounding box center [144, 233] width 35 height 12
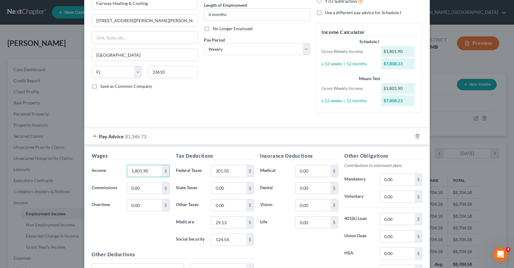
scroll to position [62, 0]
type input "1,801.90"
click at [211, 222] on input "29.13" at bounding box center [228, 222] width 35 height 12
click at [213, 240] on input "124.54" at bounding box center [228, 240] width 35 height 12
type input "111.72"
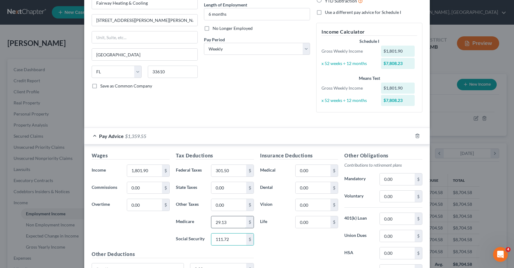
click at [213, 223] on input "29.13" at bounding box center [228, 222] width 35 height 12
type input "26.13"
click at [214, 170] on input "301.50" at bounding box center [228, 171] width 35 height 12
type input "215.48"
click at [283, 248] on div "Insurance Deductions Medical 0.00 $ Dental 0.00 $ Vision 0.00 $ Life 0.00 $" at bounding box center [299, 217] width 84 height 130
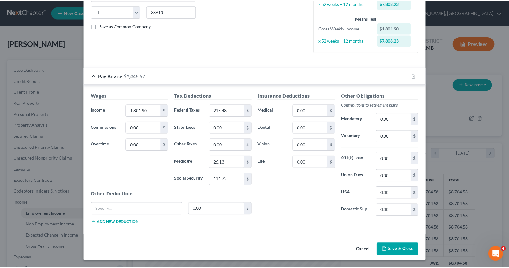
scroll to position [122, 0]
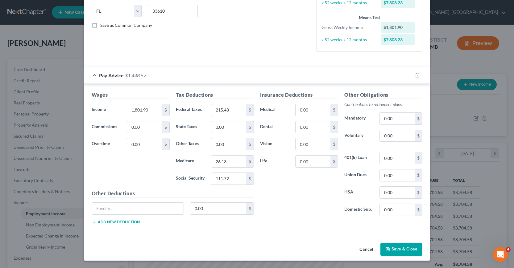
click at [388, 248] on icon "button" at bounding box center [387, 249] width 5 height 5
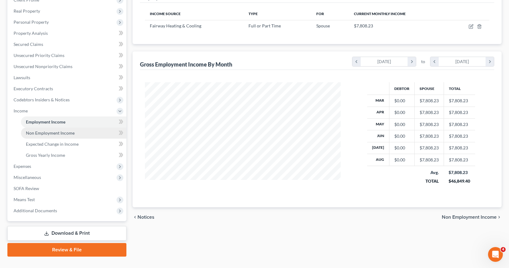
scroll to position [93, 0]
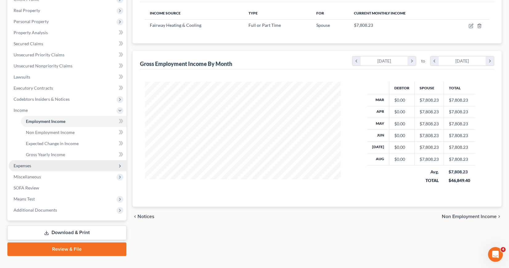
click at [21, 166] on span "Expenses" at bounding box center [23, 165] width 18 height 5
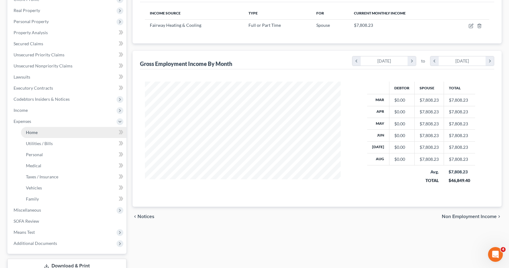
click at [35, 133] on span "Home" at bounding box center [32, 132] width 12 height 5
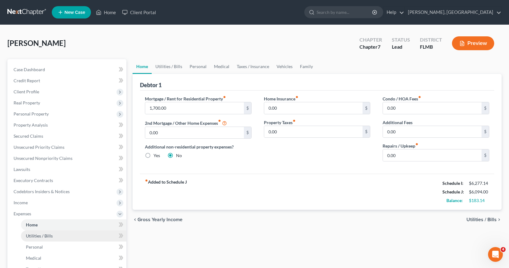
click at [37, 238] on span "Utilities / Bills" at bounding box center [39, 235] width 27 height 5
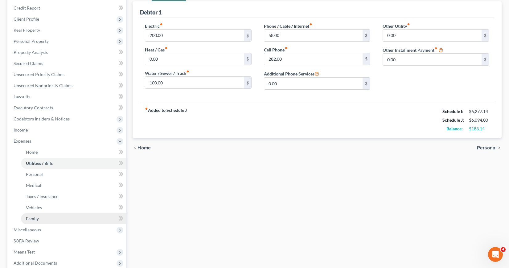
scroll to position [93, 0]
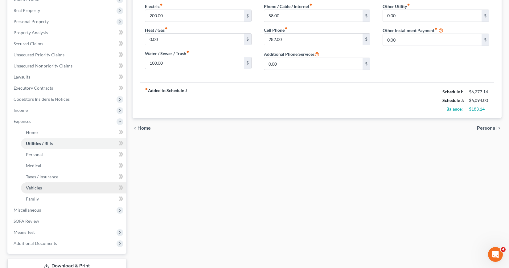
click at [35, 189] on span "Vehicles" at bounding box center [34, 187] width 16 height 5
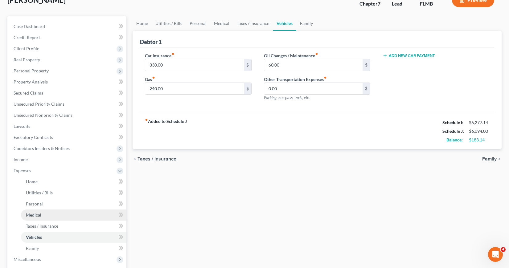
scroll to position [62, 0]
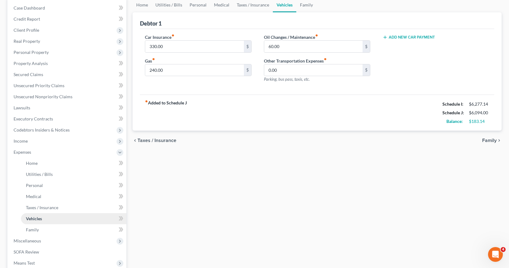
click at [43, 218] on link "Vehicles" at bounding box center [73, 218] width 105 height 11
click at [43, 97] on span "Unsecured Nonpriority Claims" at bounding box center [43, 96] width 59 height 5
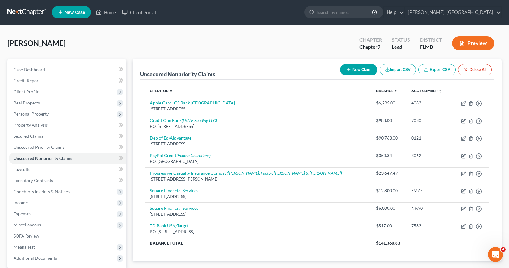
click at [357, 68] on button "New Claim" at bounding box center [358, 69] width 37 height 11
select select "0"
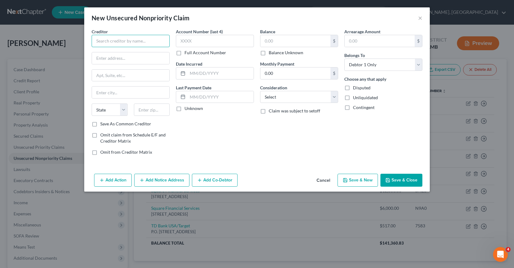
drag, startPoint x: 102, startPoint y: 43, endPoint x: 104, endPoint y: 45, distance: 3.3
click at [102, 43] on input "text" at bounding box center [131, 41] width 78 height 12
type input "S"
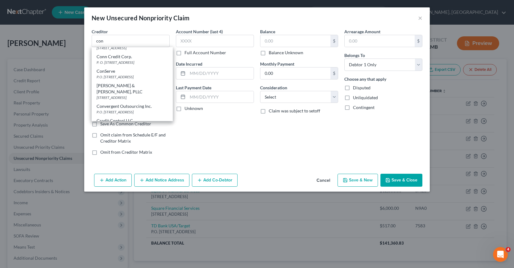
scroll to position [12, 0]
click at [137, 103] on div "Convergent Outsourcing Inc." at bounding box center [132, 104] width 71 height 6
type input "Convergent Outsourcing Inc."
type input "P.O. Box 9004"
type input "Renton"
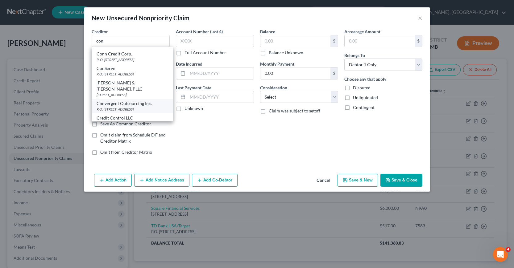
select select "50"
type input "98057"
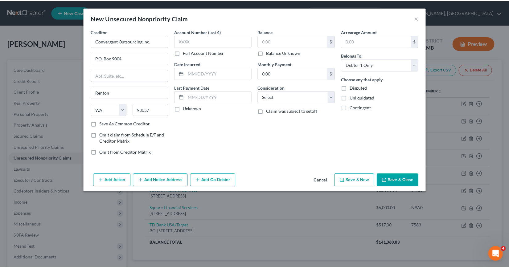
scroll to position [0, 0]
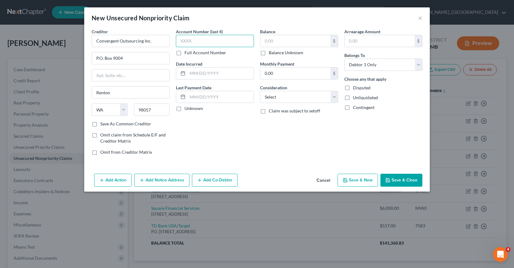
click at [179, 40] on input "text" at bounding box center [215, 41] width 78 height 12
type input "2403"
click at [264, 39] on input "text" at bounding box center [295, 41] width 70 height 12
type input "1,100.35"
click at [333, 97] on select "Select Cable / Satellite Services Collection Agency Credit Card Debt Debt Couns…" at bounding box center [299, 97] width 78 height 12
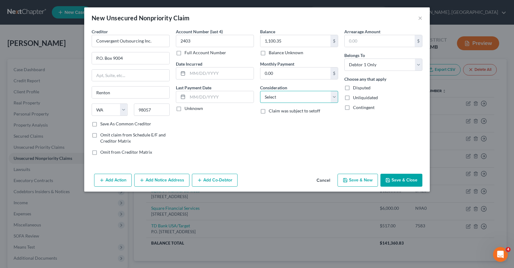
select select "14"
click at [260, 91] on select "Select Cable / Satellite Services Collection Agency Credit Card Debt Debt Couns…" at bounding box center [299, 97] width 78 height 12
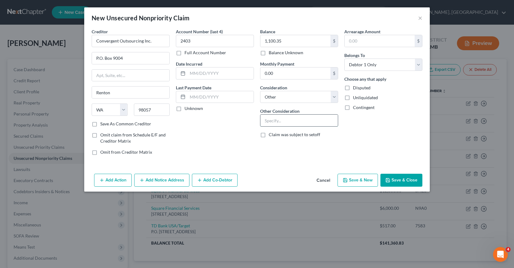
click at [267, 121] on input "text" at bounding box center [298, 121] width 77 height 12
type input "Collector for Sprint #9586"
click at [401, 181] on button "Save & Close" at bounding box center [401, 180] width 42 height 13
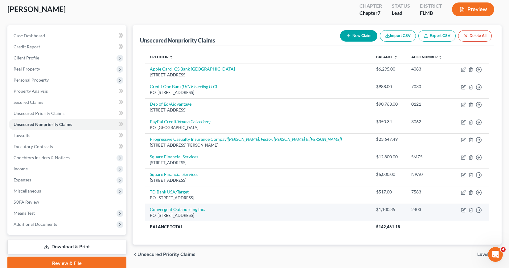
scroll to position [60, 0]
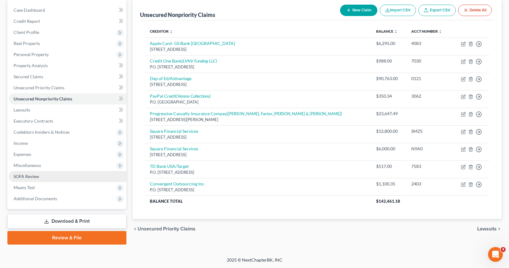
click at [26, 178] on span "SOFA Review" at bounding box center [27, 176] width 26 height 5
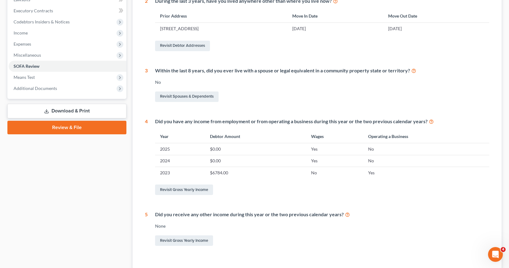
scroll to position [185, 0]
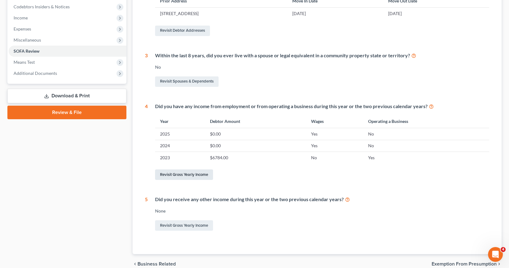
click at [197, 176] on link "Revisit Gross Yearly Income" at bounding box center [184, 175] width 58 height 10
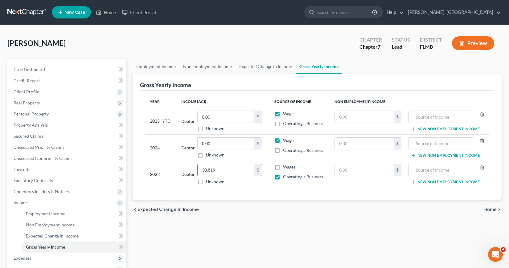
type input "30,819"
click at [235, 214] on div "chevron_left Expected Change in Income Home chevron_right" at bounding box center [317, 210] width 369 height 20
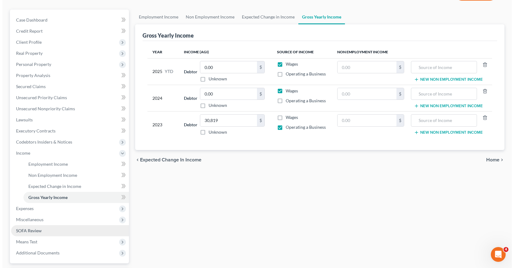
scroll to position [62, 0]
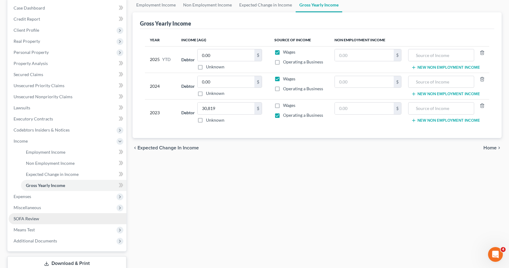
click at [33, 219] on span "SOFA Review" at bounding box center [27, 218] width 26 height 5
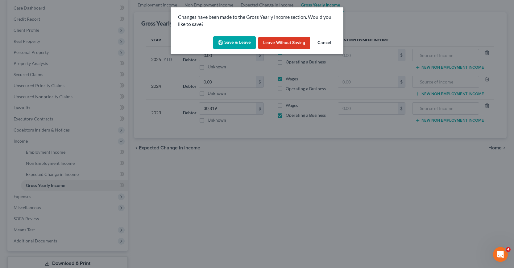
click at [243, 41] on button "Save & Leave" at bounding box center [234, 42] width 43 height 13
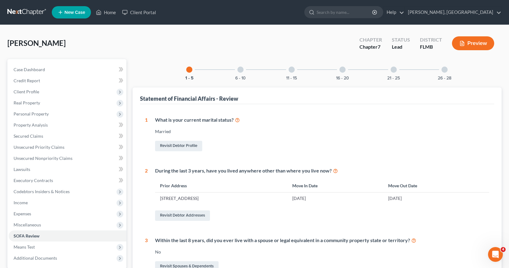
click at [240, 68] on div at bounding box center [240, 70] width 6 height 6
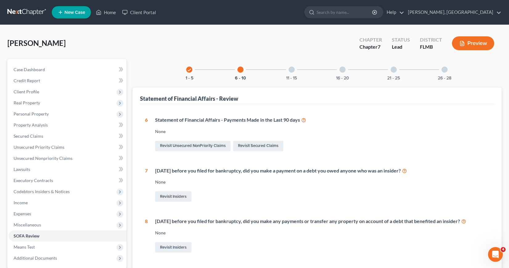
click at [291, 69] on div at bounding box center [292, 70] width 6 height 6
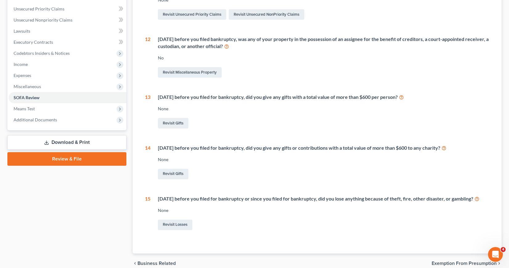
scroll to position [20, 0]
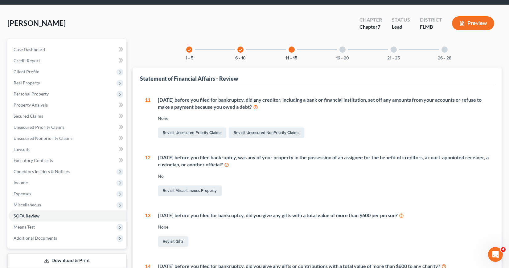
click at [343, 49] on div at bounding box center [342, 50] width 6 height 6
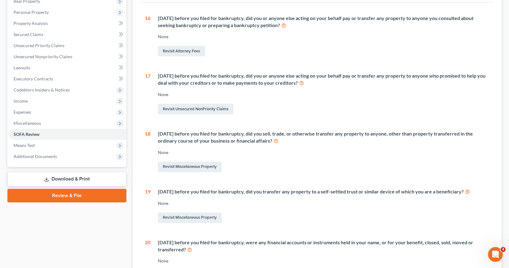
scroll to position [113, 0]
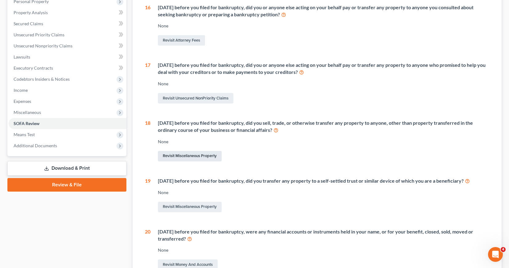
click at [190, 156] on link "Revisit Miscellaneous Property" at bounding box center [190, 156] width 64 height 10
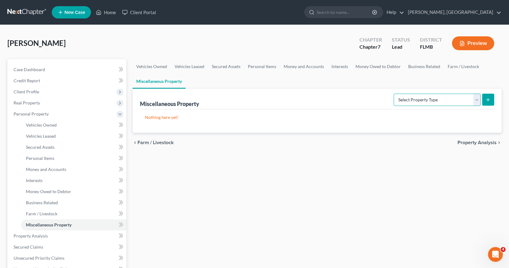
click at [478, 99] on select "Select Property Type Assigned for Creditor Benefit Within 1 Year Holding for An…" at bounding box center [437, 100] width 87 height 12
select select "transferred"
click at [394, 94] on select "Select Property Type Assigned for Creditor Benefit Within 1 Year Holding for An…" at bounding box center [437, 100] width 87 height 12
click at [488, 98] on icon "submit" at bounding box center [488, 99] width 5 height 5
select select "Ordinary (within 2 years)"
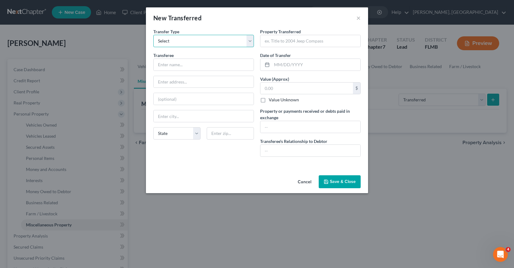
click at [250, 42] on select "Select Ordinary (within 2 years) Within 10 Years" at bounding box center [203, 41] width 101 height 12
click at [210, 41] on select "Select Ordinary (within 2 years) Within 10 Years" at bounding box center [203, 41] width 101 height 12
click at [167, 64] on input "text" at bounding box center [204, 65] width 100 height 12
type input "Leon Tejada"
type input "17 Potter Drive"
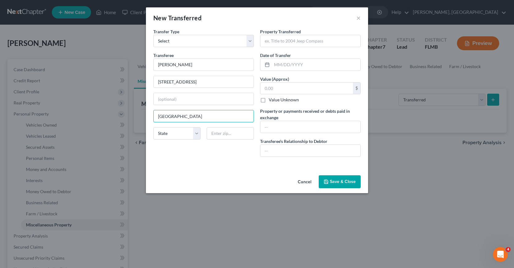
type input "Providence"
select select "41"
type input "02907"
click at [266, 41] on input "text" at bounding box center [310, 41] width 100 height 12
type input "2014 Ford Escape"
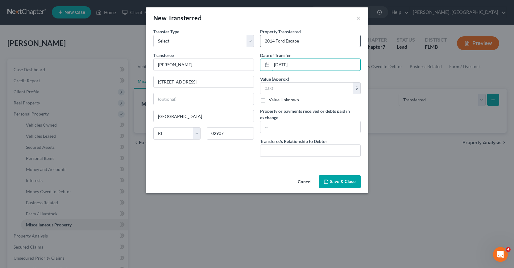
type input "04/01/2024"
type input "6,000"
click at [264, 124] on input "text" at bounding box center [310, 127] width 100 height 12
type input "6,000"
type input "Father"
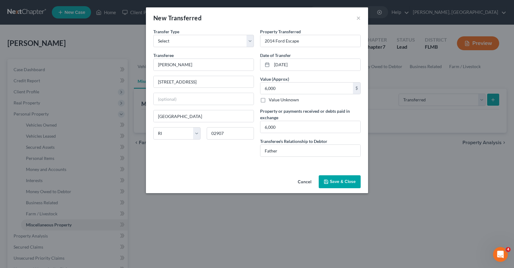
click at [337, 182] on button "Save & Close" at bounding box center [340, 181] width 42 height 13
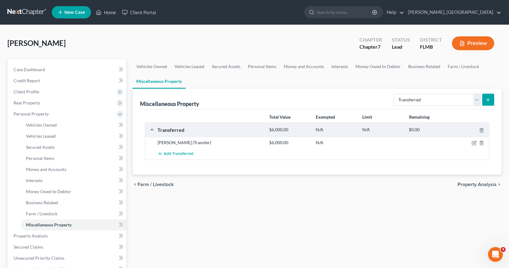
click at [487, 98] on icon "submit" at bounding box center [488, 99] width 5 height 5
select select "Ordinary (within 2 years)"
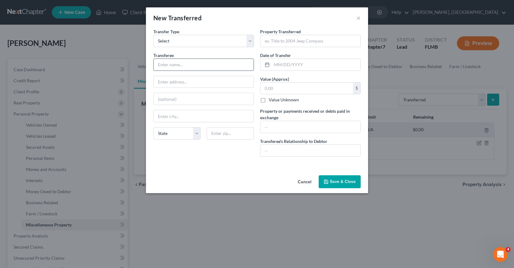
click at [162, 65] on input "text" at bounding box center [204, 65] width 100 height 12
type input "Camilo Lorenzo"
click at [265, 40] on input "text" at bounding box center [310, 41] width 100 height 12
click at [272, 64] on input "text" at bounding box center [316, 65] width 88 height 12
click at [265, 87] on input "text" at bounding box center [306, 89] width 93 height 12
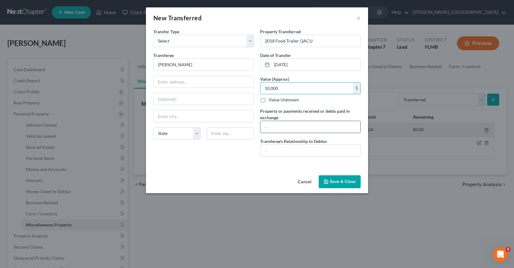
click at [264, 126] on input "text" at bounding box center [310, 127] width 100 height 12
drag, startPoint x: 276, startPoint y: 41, endPoint x: 331, endPoint y: 38, distance: 55.9
click at [331, 38] on input "2018 Food Trailer QACU" at bounding box center [310, 41] width 100 height 12
click at [269, 127] on input "10000" at bounding box center [310, 127] width 100 height 12
click at [265, 150] on input "text" at bounding box center [310, 151] width 100 height 12
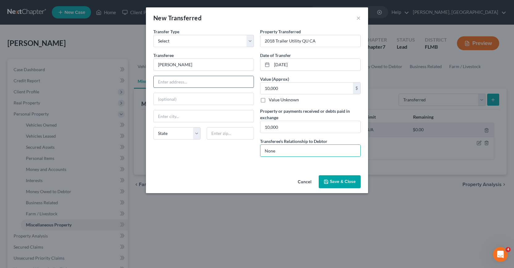
click at [159, 82] on input "text" at bounding box center [204, 82] width 100 height 12
click at [283, 225] on div "New Transferred × An exemption set must first be selected from the Filing Infor…" at bounding box center [257, 134] width 514 height 268
click at [340, 179] on button "Save & Close" at bounding box center [340, 181] width 42 height 13
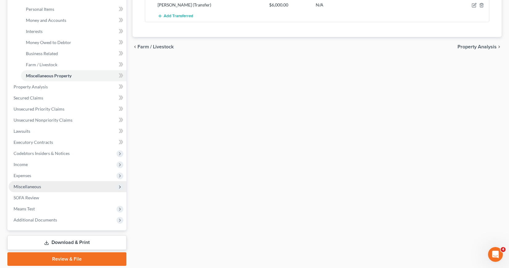
scroll to position [154, 0]
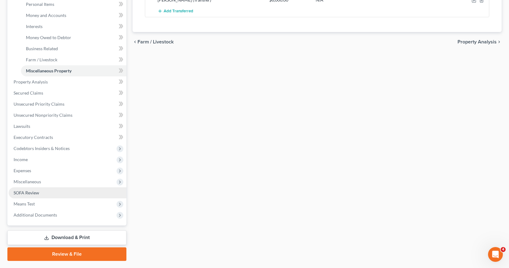
click at [40, 192] on link "SOFA Review" at bounding box center [68, 192] width 118 height 11
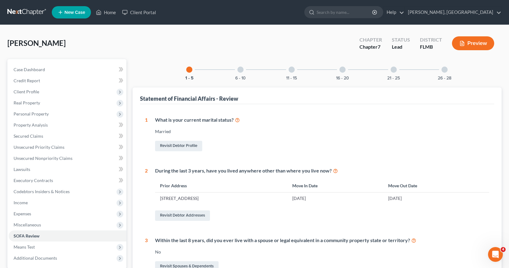
click at [242, 70] on div at bounding box center [240, 70] width 6 height 6
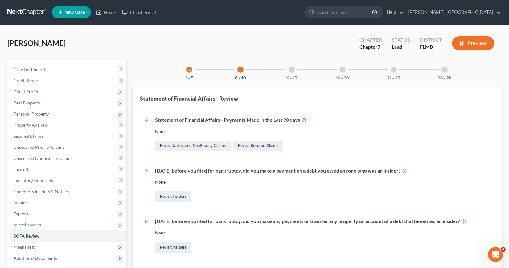
click at [293, 68] on div at bounding box center [292, 70] width 6 height 6
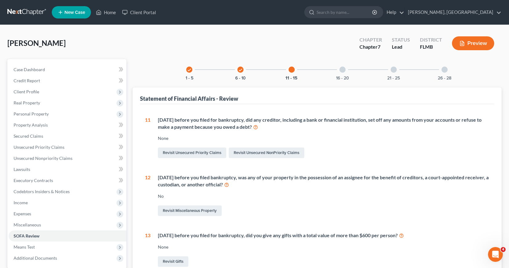
click at [342, 70] on div at bounding box center [342, 70] width 6 height 6
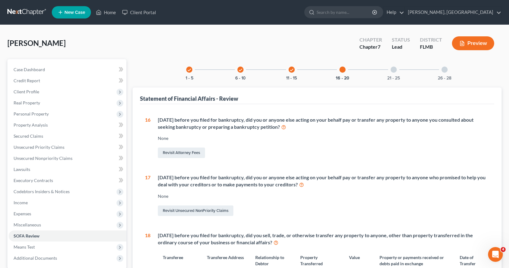
click at [393, 70] on div at bounding box center [394, 70] width 6 height 6
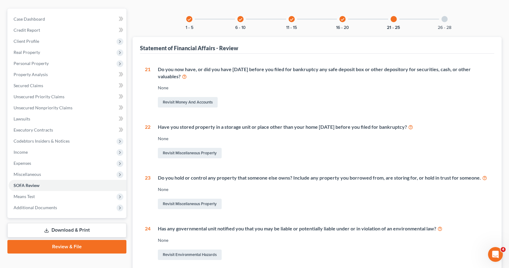
scroll to position [62, 0]
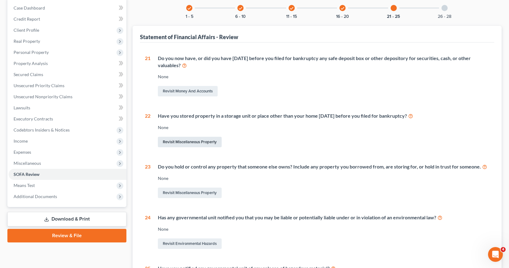
click at [180, 142] on link "Revisit Miscellaneous Property" at bounding box center [190, 142] width 64 height 10
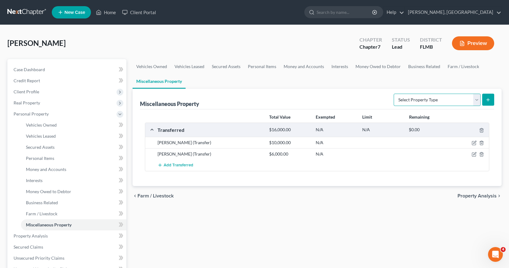
click at [477, 100] on select "Select Property Type Assigned for Creditor Benefit Within 1 Year Holding for An…" at bounding box center [437, 100] width 87 height 12
click at [394, 94] on select "Select Property Type Assigned for Creditor Benefit Within 1 Year Holding for An…" at bounding box center [437, 100] width 87 height 12
click at [488, 98] on icon "submit" at bounding box center [488, 99] width 5 height 5
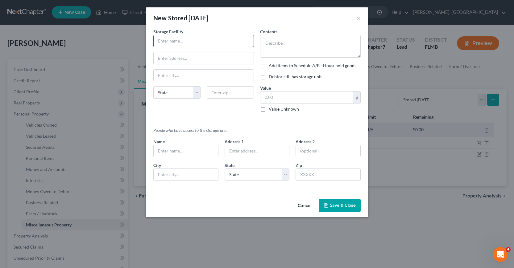
click at [158, 39] on input "text" at bounding box center [204, 41] width 100 height 12
click at [158, 57] on input "text" at bounding box center [204, 58] width 100 height 12
click at [266, 43] on textarea at bounding box center [310, 46] width 101 height 23
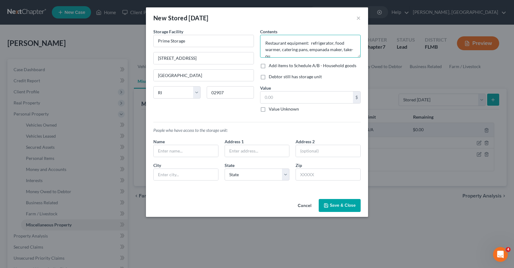
scroll to position [1, 0]
click at [269, 77] on label "Debtor still has storage unit" at bounding box center [295, 77] width 53 height 6
click at [271, 77] on input "Debtor still has storage unit" at bounding box center [273, 76] width 4 height 4
click at [265, 97] on input "text" at bounding box center [306, 98] width 93 height 12
click at [269, 77] on label "Debtor still has storage unit" at bounding box center [295, 77] width 53 height 6
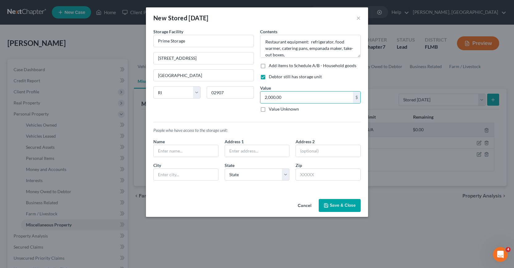
click at [271, 77] on input "Debtor still has storage unit" at bounding box center [273, 76] width 4 height 4
click at [269, 66] on label "Add items to Schedule A/B - Household goods" at bounding box center [313, 66] width 88 height 6
click at [271, 66] on input "Add items to Schedule A/B - Household goods" at bounding box center [273, 65] width 4 height 4
click at [293, 204] on button "Add Exemption" at bounding box center [293, 205] width 46 height 13
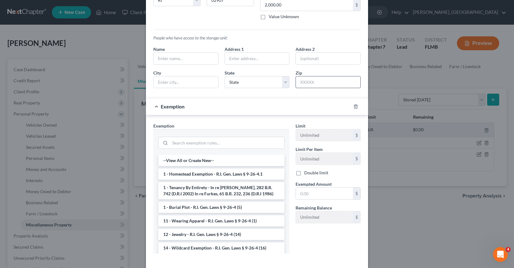
scroll to position [122, 0]
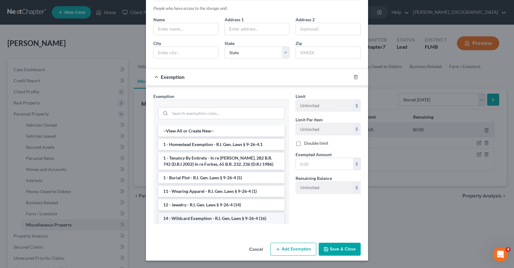
click at [210, 219] on li "14 - Wildcard Exemption - R.I. Gen. Laws § 9-26-4 (16)" at bounding box center [221, 218] width 126 height 11
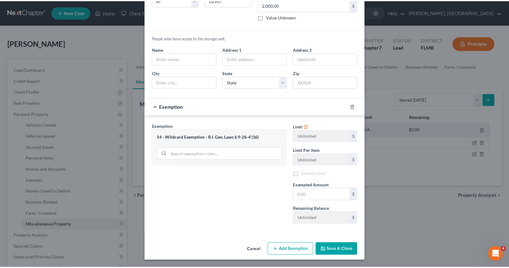
scroll to position [93, 0]
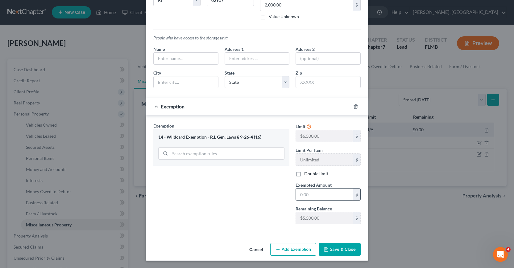
click at [296, 193] on input "text" at bounding box center [324, 195] width 57 height 12
click at [329, 249] on button "Save & Close" at bounding box center [340, 249] width 42 height 13
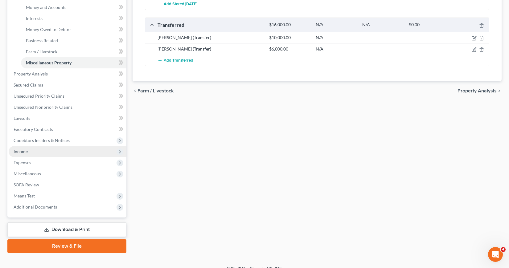
scroll to position [171, 0]
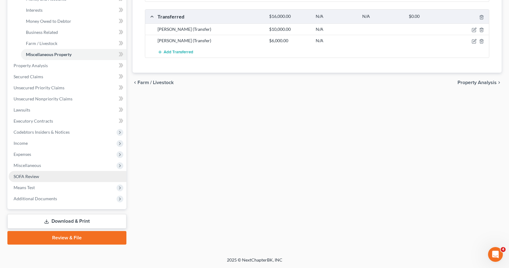
click at [20, 175] on span "SOFA Review" at bounding box center [27, 176] width 26 height 5
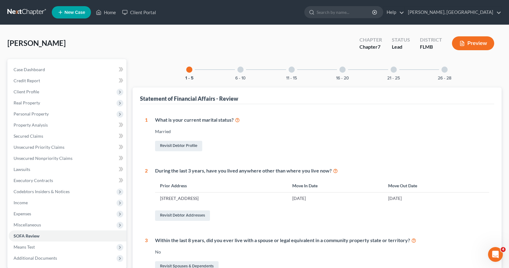
click at [342, 69] on div at bounding box center [342, 70] width 6 height 6
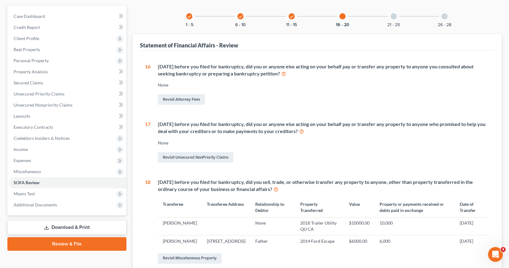
scroll to position [45, 0]
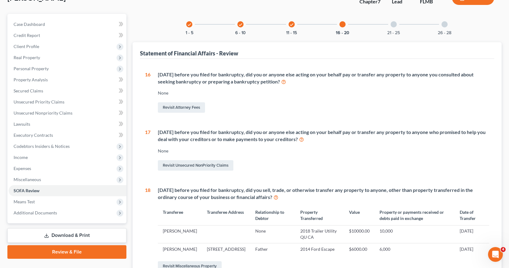
click at [395, 23] on div at bounding box center [394, 24] width 6 height 6
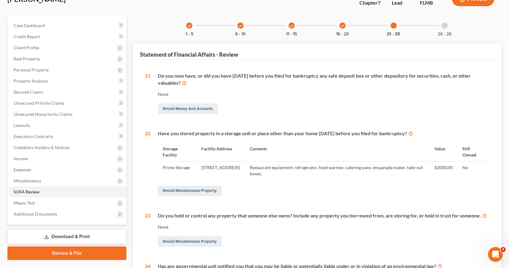
scroll to position [0, 0]
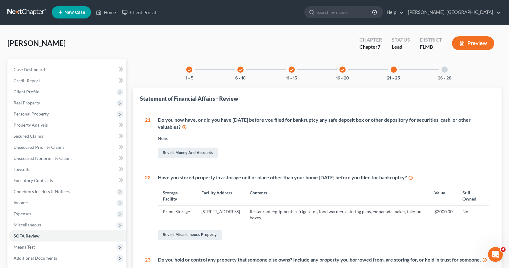
click at [444, 69] on div at bounding box center [445, 70] width 6 height 6
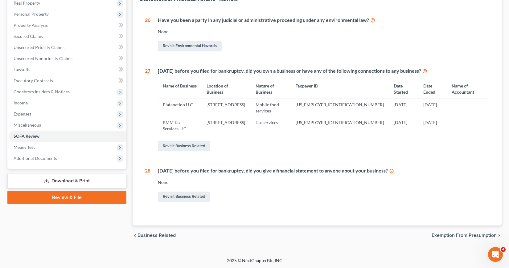
scroll to position [101, 0]
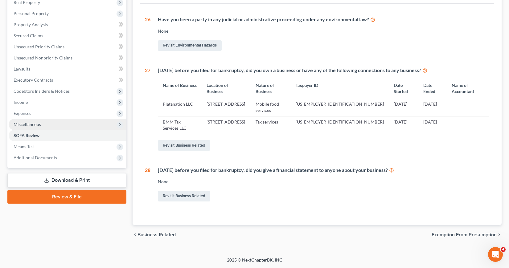
click at [33, 123] on span "Miscellaneous" at bounding box center [27, 124] width 27 height 5
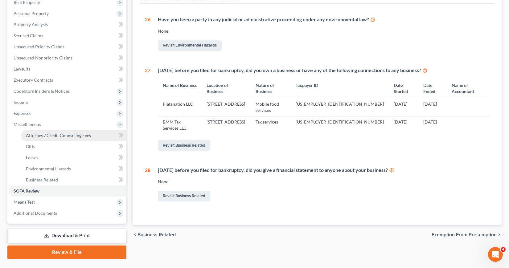
click at [43, 134] on span "Attorney / Credit Counseling Fees" at bounding box center [58, 135] width 65 height 5
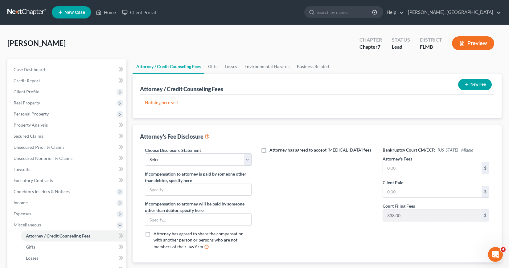
click at [465, 84] on icon "button" at bounding box center [466, 84] width 5 height 5
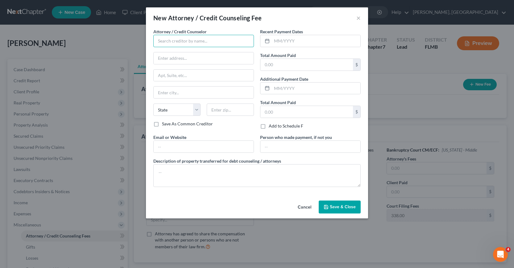
click at [159, 41] on input "text" at bounding box center [203, 41] width 101 height 12
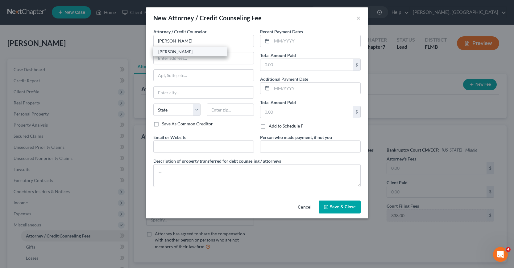
click at [174, 52] on div "Ivonne L. Fernandez, Esq." at bounding box center [190, 52] width 64 height 6
drag, startPoint x: 274, startPoint y: 43, endPoint x: 267, endPoint y: 52, distance: 12.0
click at [274, 43] on input "text" at bounding box center [316, 41] width 88 height 12
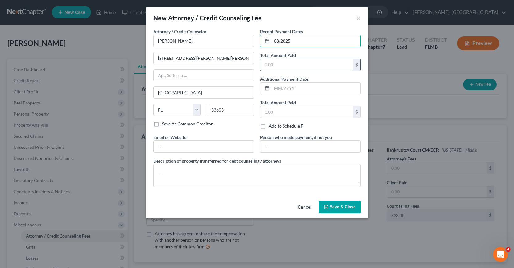
click at [265, 64] on input "text" at bounding box center [306, 65] width 93 height 12
click at [336, 207] on span "Save & Close" at bounding box center [343, 206] width 26 height 5
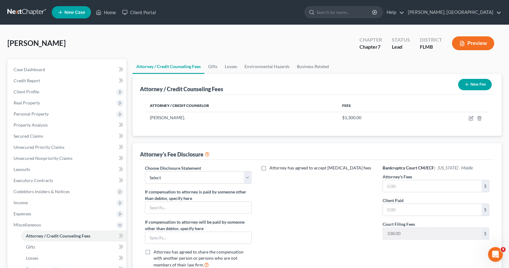
click at [465, 83] on icon "button" at bounding box center [466, 84] width 5 height 5
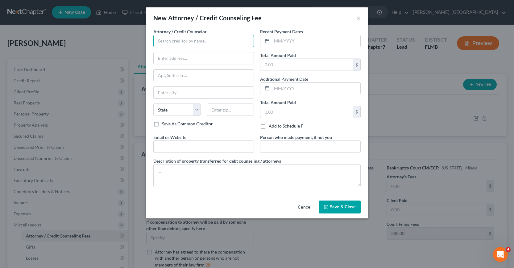
click at [159, 41] on input "text" at bounding box center [203, 41] width 101 height 12
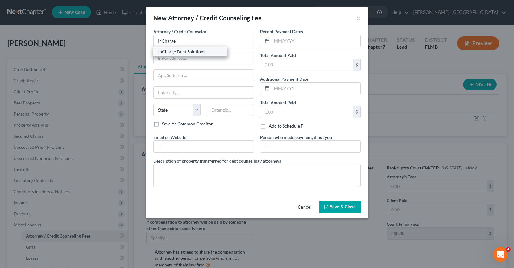
click at [173, 52] on div "InCharge Debt Solutions" at bounding box center [190, 52] width 64 height 6
click at [274, 42] on input "text" at bounding box center [316, 41] width 88 height 12
click at [266, 64] on input "text" at bounding box center [306, 65] width 93 height 12
click at [333, 206] on span "Save & Close" at bounding box center [343, 206] width 26 height 5
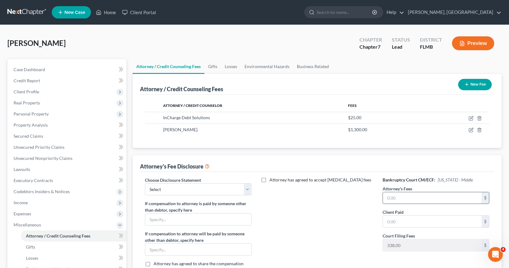
click at [387, 199] on input "text" at bounding box center [432, 198] width 99 height 12
click at [386, 222] on input "text" at bounding box center [432, 222] width 99 height 12
click at [356, 244] on div "Attorney has agreed to accept retainer fees" at bounding box center [317, 231] width 119 height 108
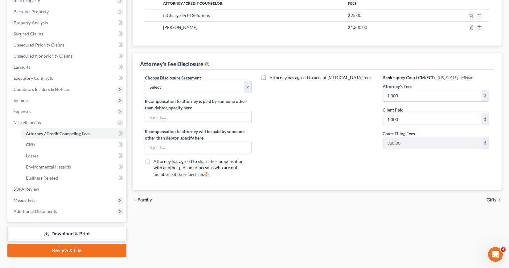
scroll to position [115, 0]
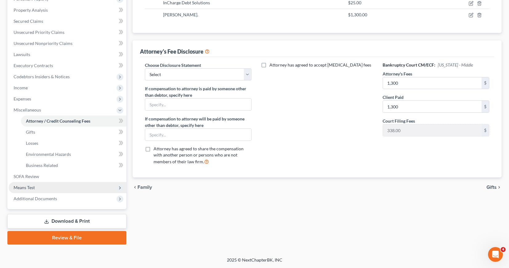
click at [33, 187] on span "Means Test" at bounding box center [24, 187] width 21 height 5
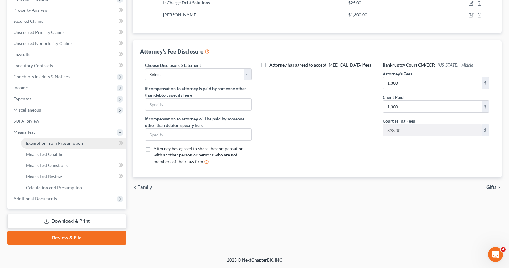
click at [46, 142] on span "Exemption from Presumption" at bounding box center [54, 143] width 57 height 5
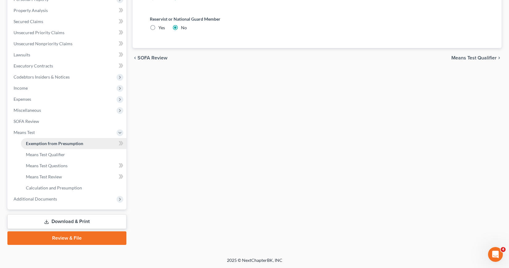
scroll to position [115, 0]
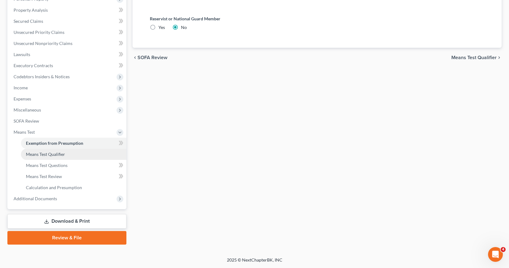
click at [47, 153] on span "Means Test Qualifier" at bounding box center [45, 154] width 39 height 5
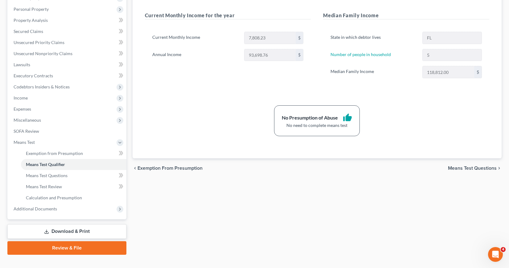
scroll to position [115, 0]
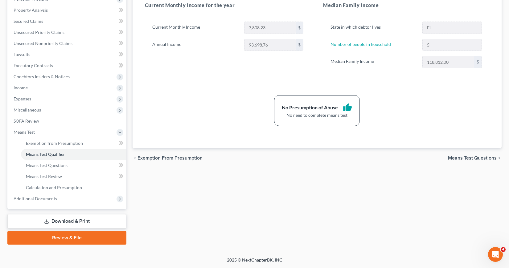
click at [70, 219] on link "Download & Print" at bounding box center [66, 221] width 119 height 14
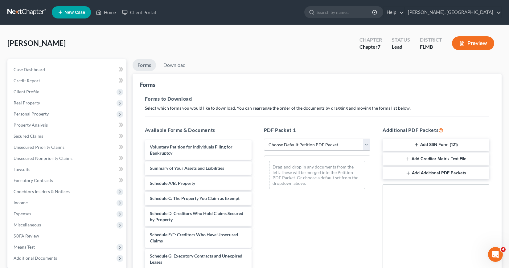
click at [367, 144] on select "Choose Default Petition PDF Packet Complete Bankruptcy Petition (all forms and …" at bounding box center [317, 145] width 107 height 12
click at [266, 139] on select "Choose Default Petition PDF Packet Complete Bankruptcy Petition (all forms and …" at bounding box center [317, 145] width 107 height 12
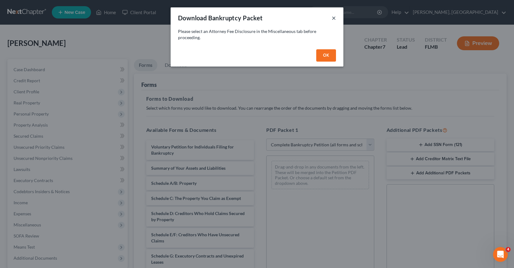
click at [334, 16] on button "×" at bounding box center [333, 17] width 4 height 7
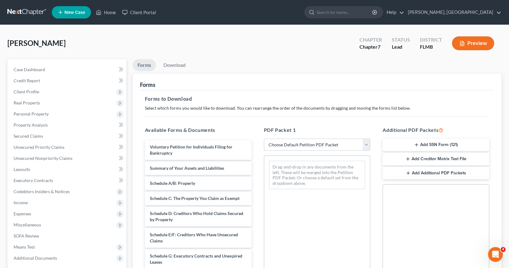
click at [367, 144] on select "Choose Default Petition PDF Packet Complete Bankruptcy Petition (all forms and …" at bounding box center [317, 145] width 107 height 12
click at [266, 139] on select "Choose Default Petition PDF Packet Complete Bankruptcy Petition (all forms and …" at bounding box center [317, 145] width 107 height 12
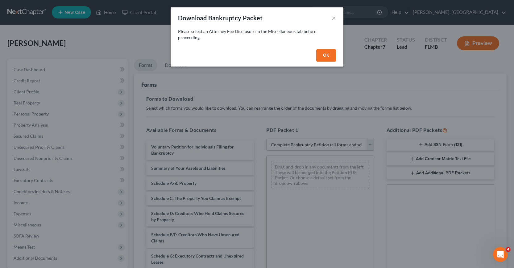
click at [325, 56] on button "OK" at bounding box center [326, 55] width 20 height 12
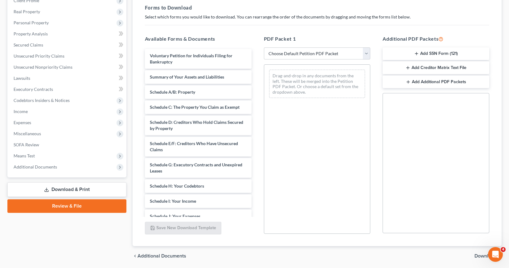
scroll to position [93, 0]
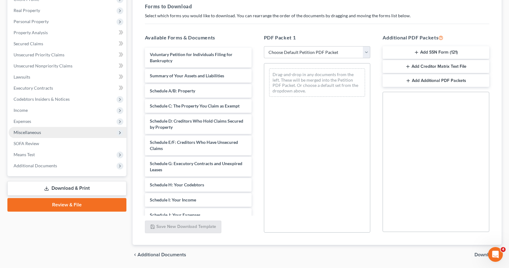
click at [35, 133] on span "Miscellaneous" at bounding box center [27, 132] width 27 height 5
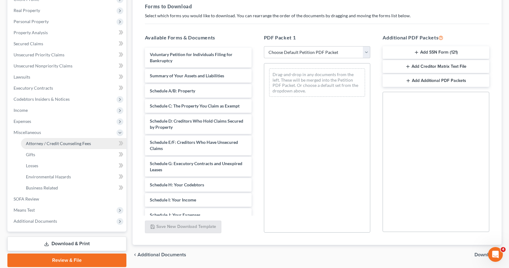
click at [53, 144] on span "Attorney / Credit Counseling Fees" at bounding box center [58, 143] width 65 height 5
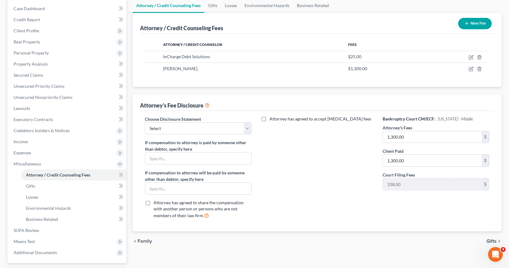
scroll to position [62, 0]
click at [246, 128] on select "Select Attorney" at bounding box center [198, 128] width 107 height 12
click at [145, 122] on select "Select Attorney" at bounding box center [198, 128] width 107 height 12
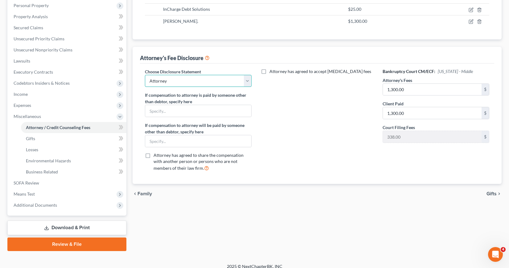
scroll to position [115, 0]
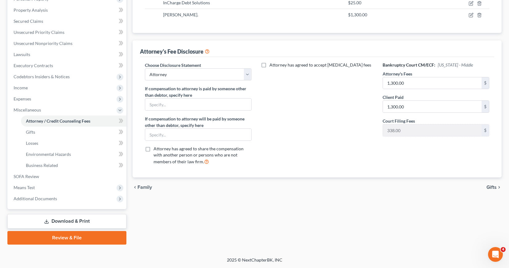
click at [79, 220] on link "Download & Print" at bounding box center [66, 221] width 119 height 14
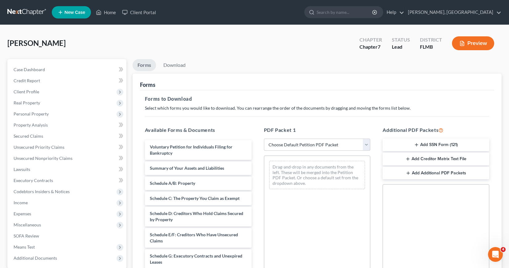
click at [365, 144] on select "Choose Default Petition PDF Packet Complete Bankruptcy Petition (all forms and …" at bounding box center [317, 145] width 107 height 12
click at [264, 139] on select "Choose Default Petition PDF Packet Complete Bankruptcy Petition (all forms and …" at bounding box center [317, 145] width 107 height 12
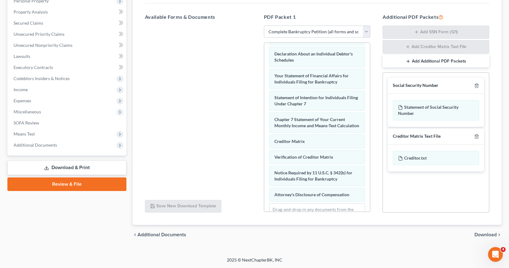
scroll to position [220, 0]
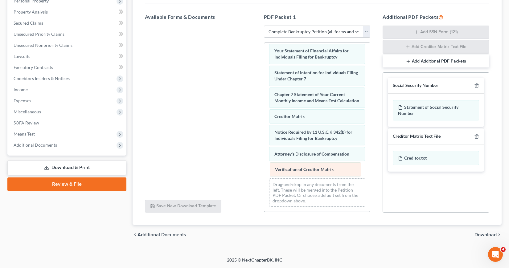
drag, startPoint x: 313, startPoint y: 130, endPoint x: 314, endPoint y: 167, distance: 37.3
click at [314, 167] on div "Verification of Creditor Matrix Voluntary Petition for Individuals Filing for B…" at bounding box center [317, 20] width 106 height 383
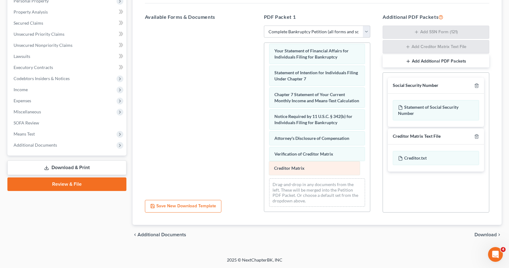
drag, startPoint x: 307, startPoint y: 116, endPoint x: 307, endPoint y: 168, distance: 51.8
click at [307, 168] on div "Creditor Matrix Voluntary Petition for Individuals Filing for Bankruptcy Summar…" at bounding box center [317, 20] width 106 height 383
click at [484, 235] on span "Download" at bounding box center [486, 234] width 22 height 5
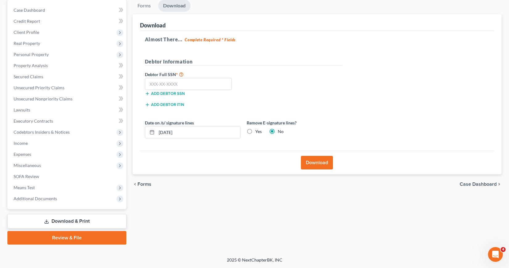
scroll to position [60, 0]
click at [152, 84] on input "text" at bounding box center [188, 84] width 87 height 12
click at [255, 130] on label "Yes" at bounding box center [258, 132] width 6 height 6
click at [258, 130] on input "Yes" at bounding box center [260, 131] width 4 height 4
click at [310, 162] on button "Download" at bounding box center [317, 163] width 32 height 14
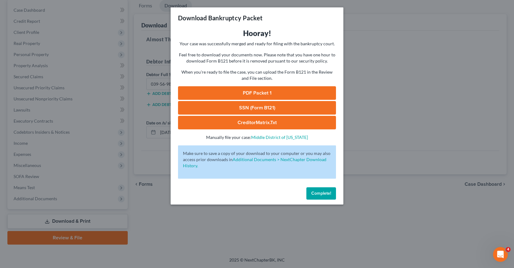
click at [247, 107] on link "SSN (Form B121)" at bounding box center [257, 108] width 158 height 14
click at [244, 91] on link "PDF Packet 1" at bounding box center [257, 93] width 158 height 14
click at [315, 194] on span "Complete!" at bounding box center [321, 193] width 20 height 5
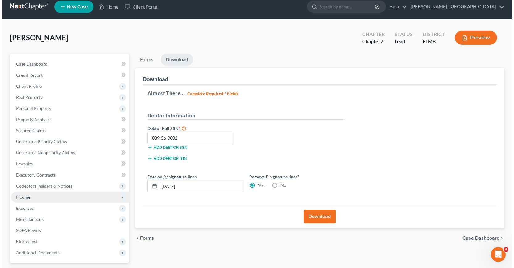
scroll to position [0, 0]
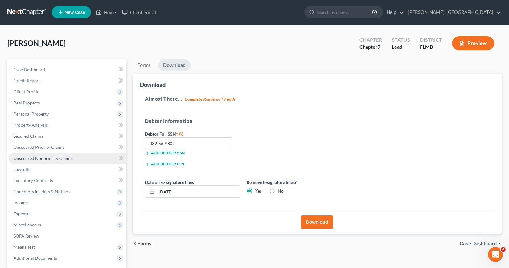
click at [57, 160] on span "Unsecured Nonpriority Claims" at bounding box center [43, 158] width 59 height 5
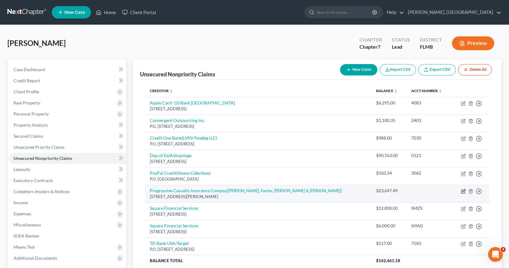
click at [463, 192] on icon "button" at bounding box center [463, 191] width 5 height 5
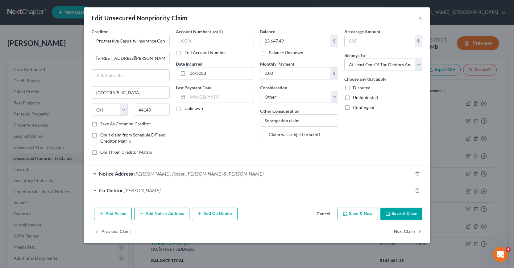
click at [93, 190] on div "Co-Debtor Rodney Capellan" at bounding box center [248, 190] width 328 height 16
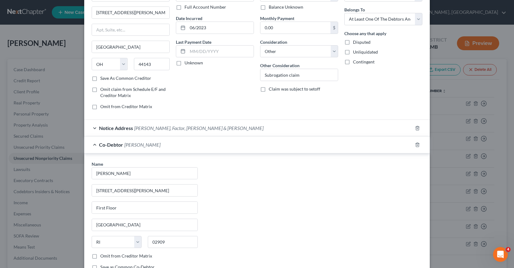
scroll to position [62, 0]
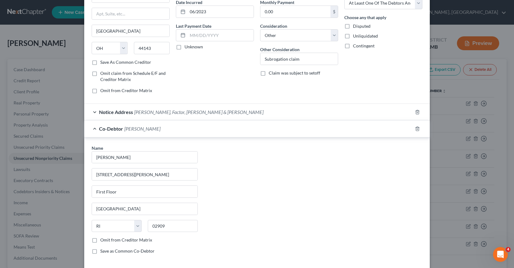
click at [100, 240] on label "Omit from Creditor Matrix" at bounding box center [126, 240] width 52 height 6
click at [103, 240] on input "Omit from Creditor Matrix" at bounding box center [105, 239] width 4 height 4
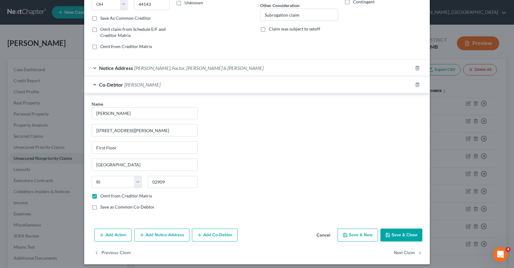
scroll to position [109, 0]
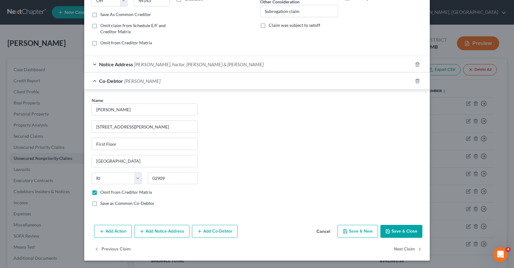
click at [403, 230] on button "Save & Close" at bounding box center [401, 231] width 42 height 13
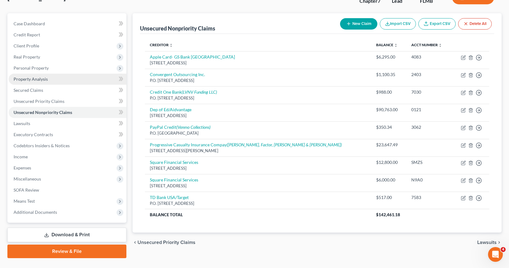
scroll to position [60, 0]
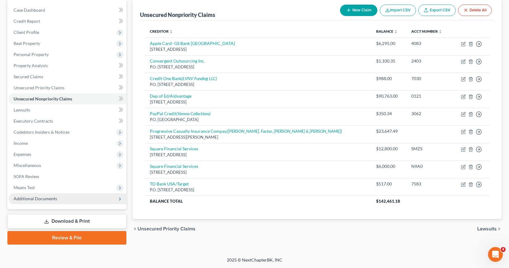
click at [44, 198] on span "Additional Documents" at bounding box center [35, 198] width 43 height 5
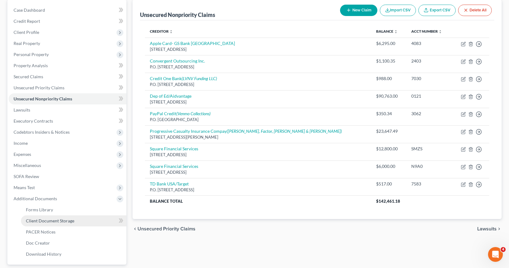
click at [48, 220] on span "Client Document Storage" at bounding box center [50, 220] width 48 height 5
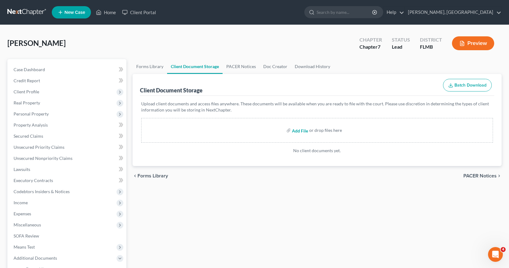
click at [298, 131] on input "file" at bounding box center [299, 130] width 15 height 11
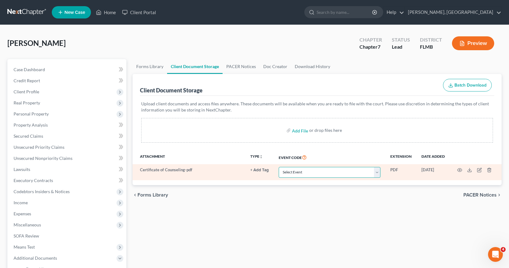
click at [378, 173] on select "Select Event 20 Largest Unsecured Creditors Amended Chapter 13 Plan Amended Cre…" at bounding box center [330, 172] width 102 height 11
click at [279, 167] on select "Select Event 20 Largest Unsecured Creditors Amended Chapter 13 Plan Amended Cre…" at bounding box center [330, 172] width 102 height 11
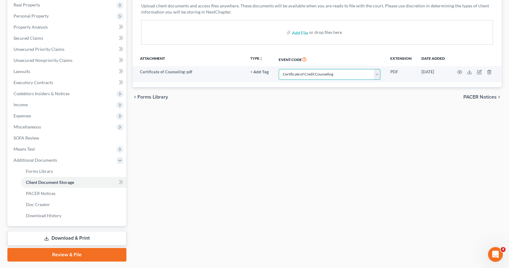
scroll to position [115, 0]
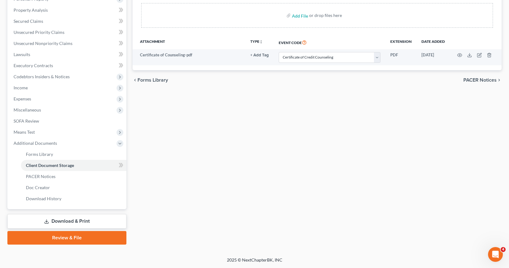
click at [74, 223] on link "Download & Print" at bounding box center [66, 221] width 119 height 14
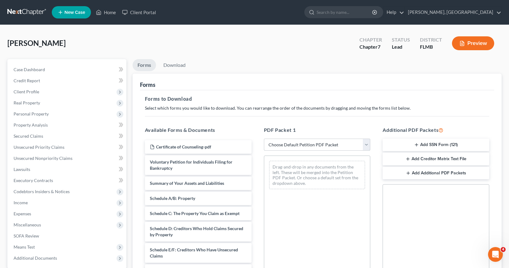
click at [367, 144] on select "Choose Default Petition PDF Packet Complete Bankruptcy Petition (all forms and …" at bounding box center [317, 145] width 107 height 12
click at [264, 139] on select "Choose Default Petition PDF Packet Complete Bankruptcy Petition (all forms and …" at bounding box center [317, 145] width 107 height 12
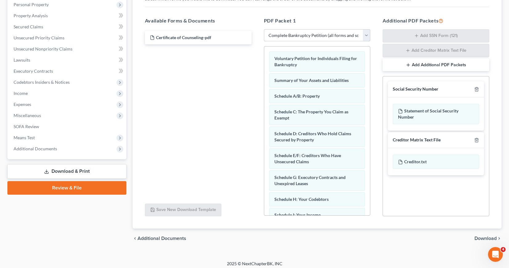
scroll to position [113, 0]
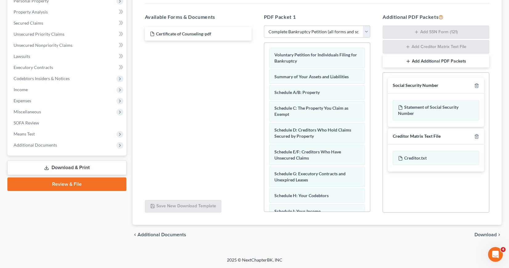
click at [483, 235] on span "Download" at bounding box center [486, 234] width 22 height 5
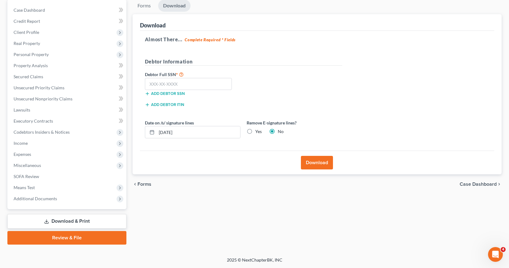
scroll to position [60, 0]
click at [149, 84] on input "text" at bounding box center [188, 84] width 87 height 12
click at [308, 163] on button "Download" at bounding box center [317, 163] width 32 height 14
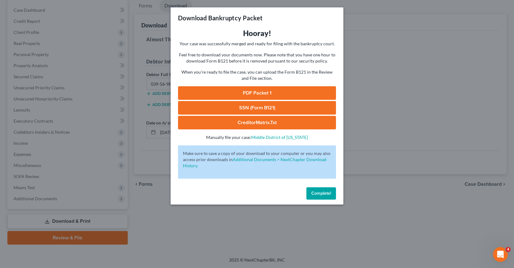
click at [240, 107] on link "SSN (Form B121)" at bounding box center [257, 108] width 158 height 14
click at [320, 193] on span "Complete!" at bounding box center [321, 193] width 20 height 5
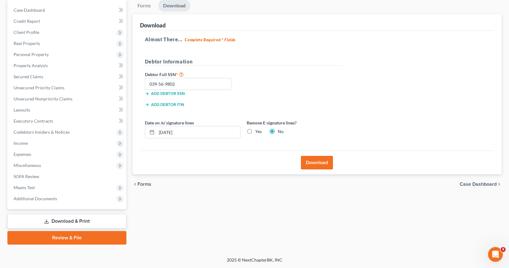
click at [60, 220] on link "Download & Print" at bounding box center [66, 221] width 119 height 14
click at [80, 222] on link "Download & Print" at bounding box center [66, 221] width 119 height 14
click at [87, 235] on link "Review & File" at bounding box center [66, 238] width 119 height 14
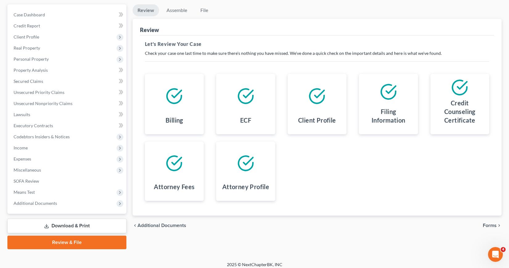
scroll to position [60, 0]
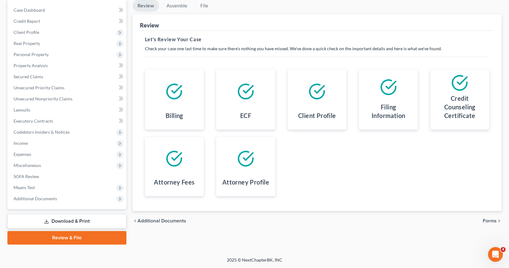
click at [491, 221] on span "Forms" at bounding box center [490, 221] width 14 height 5
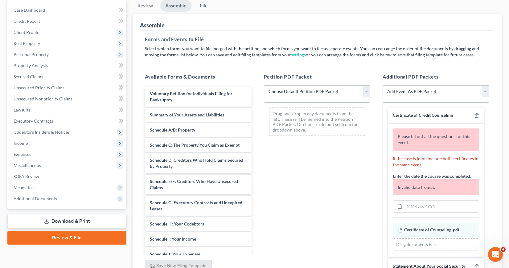
click at [366, 91] on select "Choose Default Petition PDF Packet Complete Bankruptcy Petition (all forms and …" at bounding box center [317, 91] width 107 height 12
click at [264, 85] on select "Choose Default Petition PDF Packet Complete Bankruptcy Petition (all forms and …" at bounding box center [317, 91] width 107 height 12
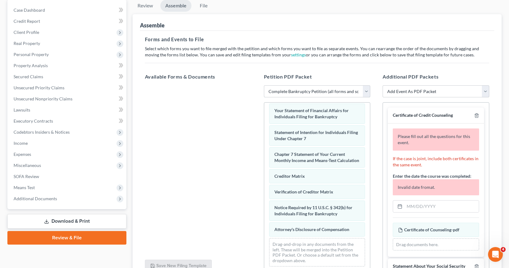
scroll to position [220, 0]
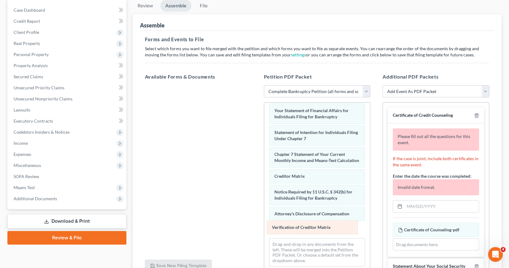
drag, startPoint x: 297, startPoint y: 191, endPoint x: 294, endPoint y: 226, distance: 35.5
click at [294, 226] on div "Verification of Creditor Matrix Voluntary Petition for Individuals Filing for B…" at bounding box center [317, 80] width 106 height 383
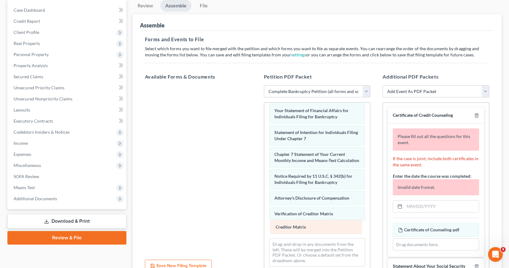
drag, startPoint x: 289, startPoint y: 176, endPoint x: 291, endPoint y: 228, distance: 52.2
click at [290, 227] on div "Creditor Matrix Voluntary Petition for Individuals Filing for Bankruptcy Summar…" at bounding box center [317, 80] width 106 height 383
click at [421, 206] on input "text" at bounding box center [442, 207] width 74 height 12
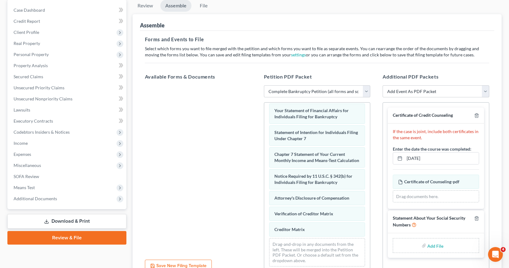
click at [433, 249] on input "file" at bounding box center [434, 245] width 15 height 11
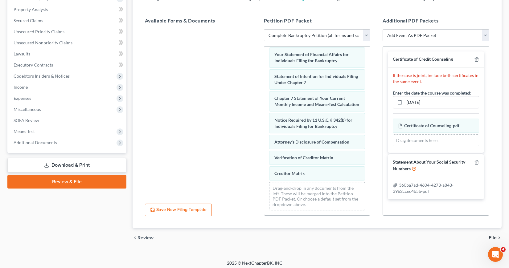
scroll to position [119, 0]
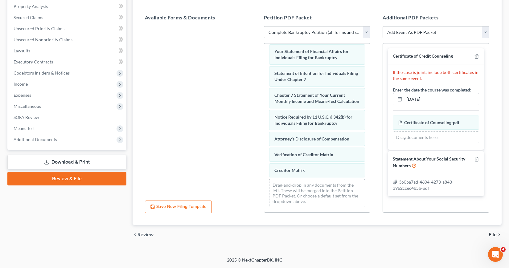
click at [492, 235] on span "File" at bounding box center [493, 234] width 8 height 5
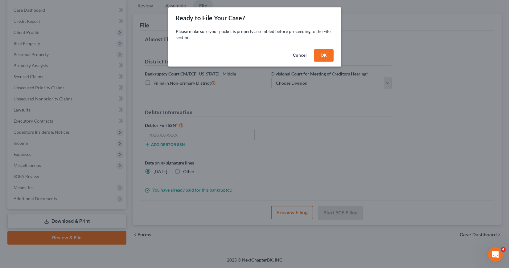
scroll to position [60, 0]
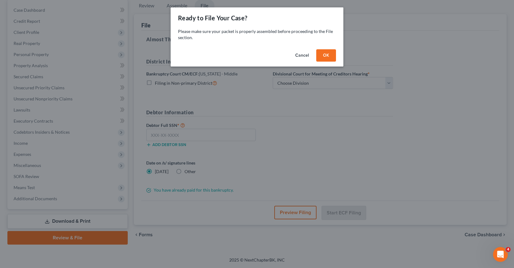
click at [324, 53] on button "OK" at bounding box center [326, 55] width 20 height 12
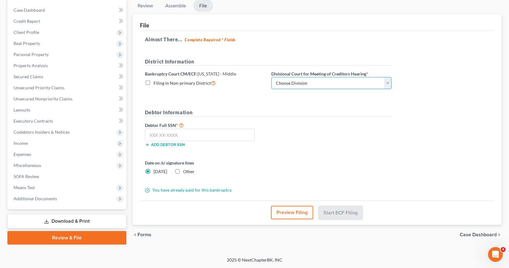
click at [387, 83] on select "Choose Division Fort Myers Jacksonville Orlando Tampa" at bounding box center [331, 83] width 120 height 12
click at [271, 77] on select "Choose Division Fort Myers Jacksonville Orlando Tampa" at bounding box center [331, 83] width 120 height 12
click at [149, 134] on input "text" at bounding box center [200, 135] width 110 height 12
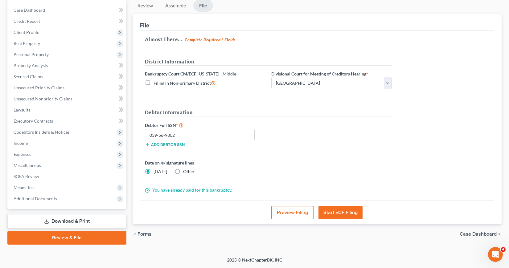
click at [337, 214] on button "Start ECF Filing" at bounding box center [341, 213] width 44 height 14
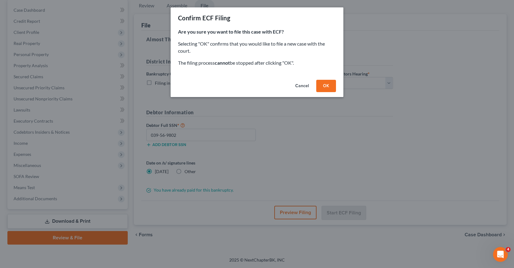
click at [323, 84] on button "OK" at bounding box center [326, 86] width 20 height 12
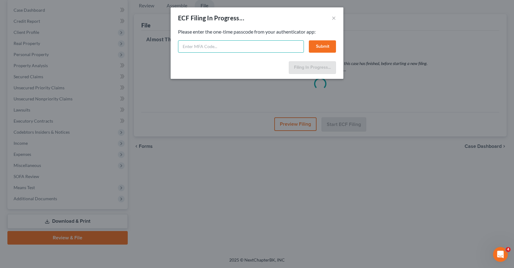
click at [183, 47] on input "text" at bounding box center [241, 46] width 126 height 12
click at [322, 47] on button "Submit" at bounding box center [322, 46] width 27 height 12
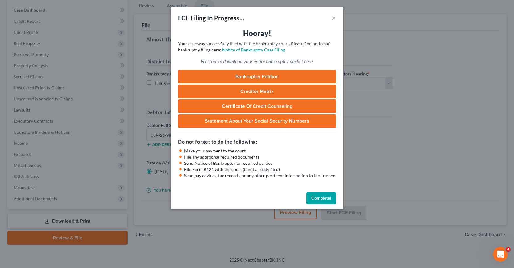
click at [323, 199] on button "Complete!" at bounding box center [321, 198] width 30 height 12
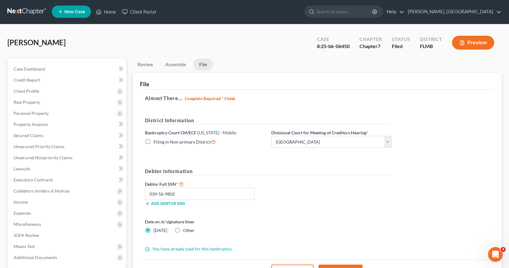
scroll to position [0, 0]
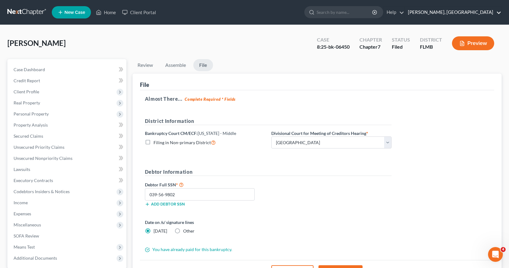
click at [500, 10] on link "Ivonne L. Fernandez, PA" at bounding box center [453, 12] width 97 height 11
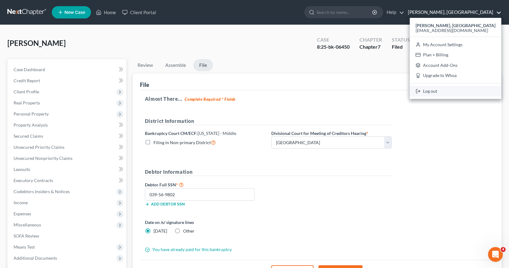
click at [437, 92] on link "Log out" at bounding box center [456, 91] width 92 height 10
